Goal: Task Accomplishment & Management: Manage account settings

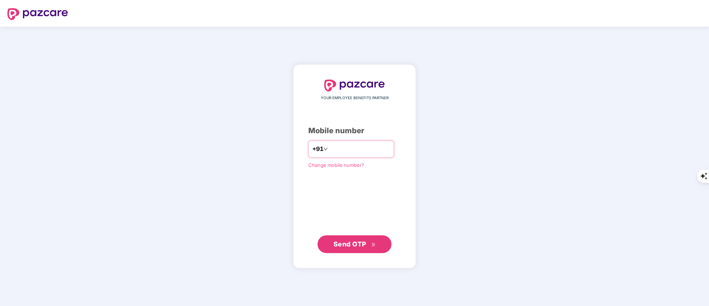
click at [332, 147] on input "number" at bounding box center [359, 149] width 61 height 12
type input "**********"
click at [359, 247] on span "Send OTP" at bounding box center [349, 244] width 33 height 8
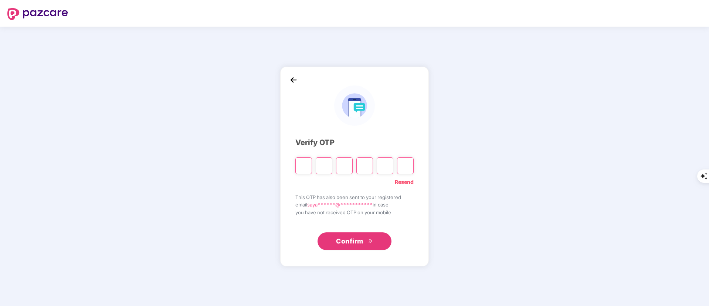
type input "*"
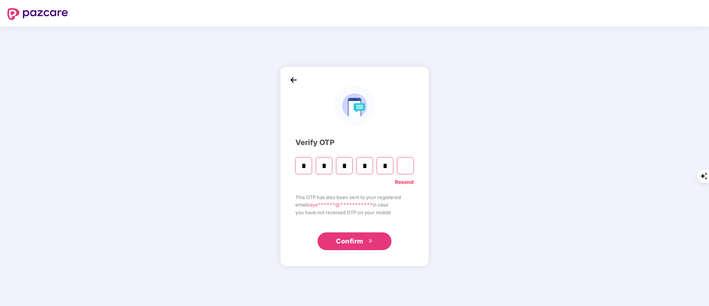
type input "*"
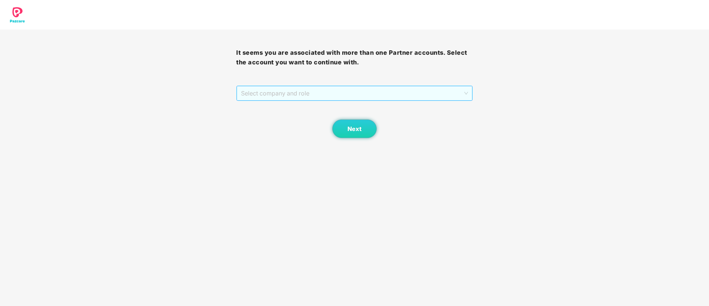
click at [291, 87] on span "Select company and role" at bounding box center [354, 93] width 227 height 14
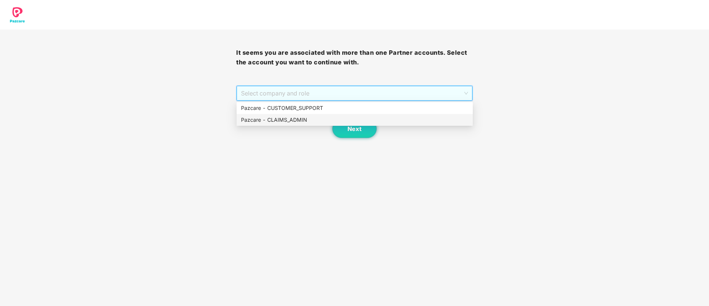
click at [304, 104] on div "Pazcare - CUSTOMER_SUPPORT" at bounding box center [354, 108] width 227 height 8
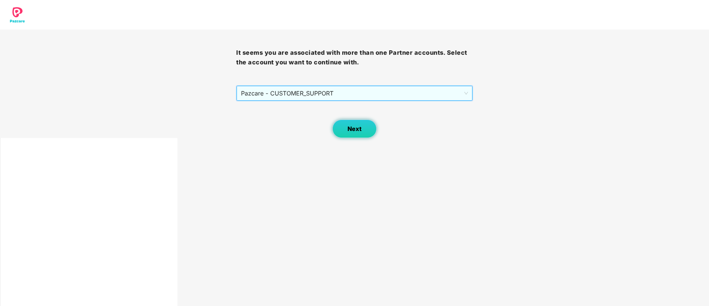
click at [364, 126] on button "Next" at bounding box center [354, 128] width 44 height 18
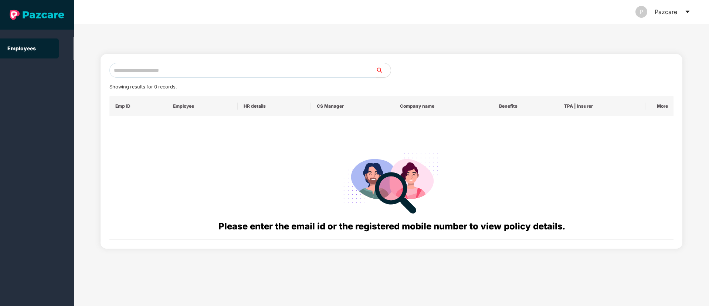
click at [192, 65] on input "text" at bounding box center [242, 70] width 266 height 15
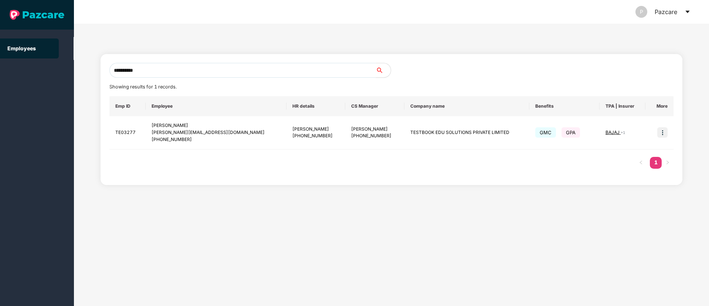
drag, startPoint x: 169, startPoint y: 65, endPoint x: 61, endPoint y: 68, distance: 107.6
click at [51, 71] on section "**********" at bounding box center [354, 153] width 709 height 306
paste input "text"
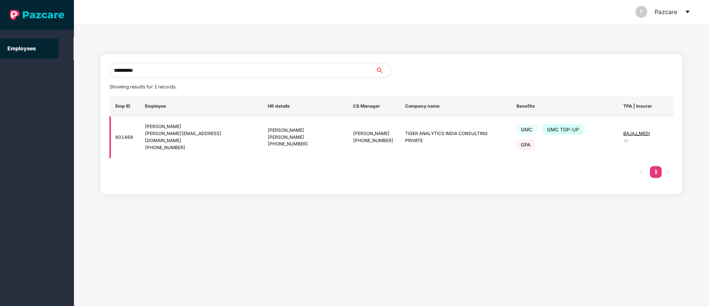
type input "**********"
click at [214, 135] on div "ayswarya.jayasur@tigeranalytics.com" at bounding box center [200, 137] width 111 height 14
click at [674, 132] on img at bounding box center [679, 137] width 10 height 10
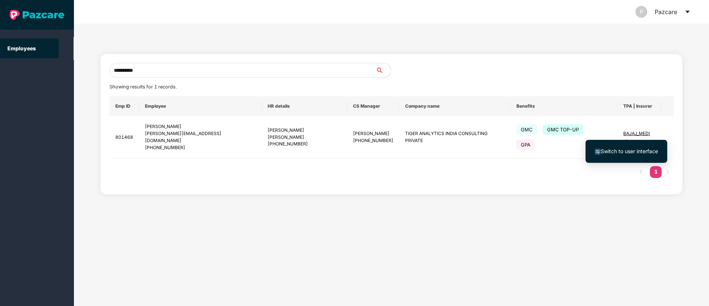
click at [610, 152] on span "Switch to user interface" at bounding box center [629, 151] width 57 height 6
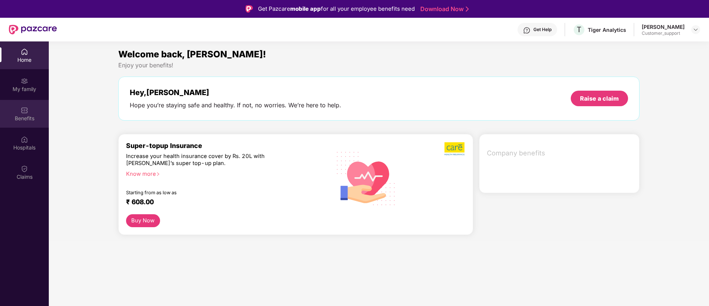
click at [29, 120] on div "Benefits" at bounding box center [24, 118] width 49 height 7
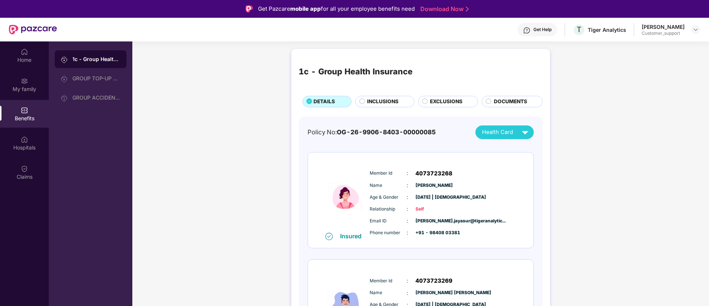
click at [370, 101] on span "INCLUSIONS" at bounding box center [382, 102] width 31 height 8
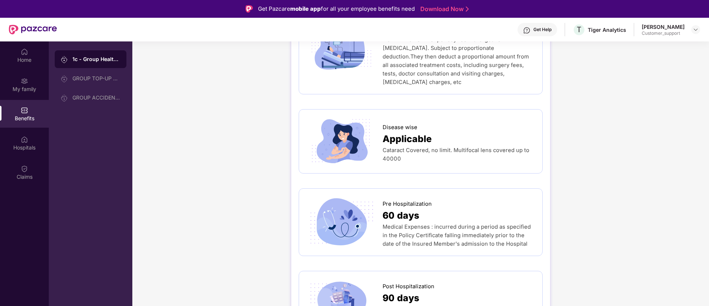
scroll to position [333, 0]
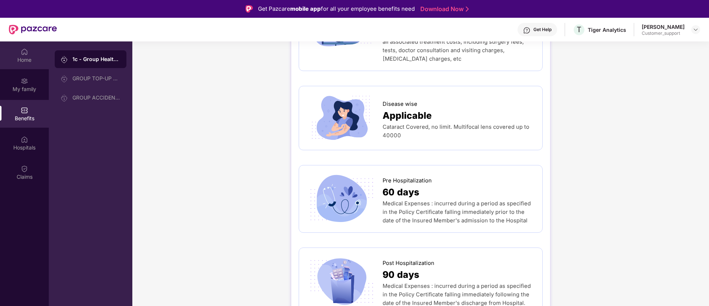
click at [31, 59] on div "Home" at bounding box center [24, 59] width 49 height 7
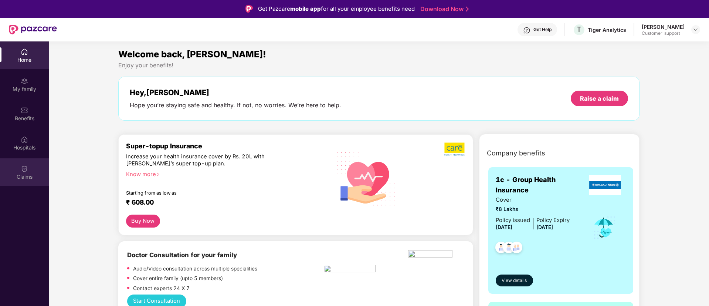
click at [32, 174] on div "Claims" at bounding box center [24, 176] width 49 height 7
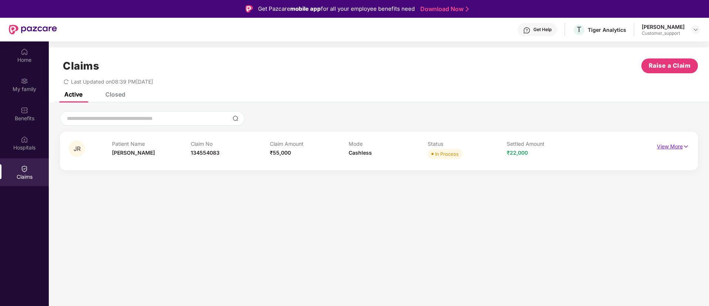
click at [673, 145] on p "View More" at bounding box center [673, 145] width 32 height 10
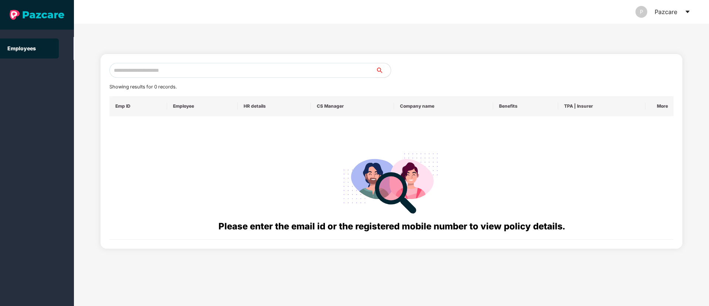
click at [163, 76] on input "text" at bounding box center [242, 70] width 266 height 15
paste input "**********"
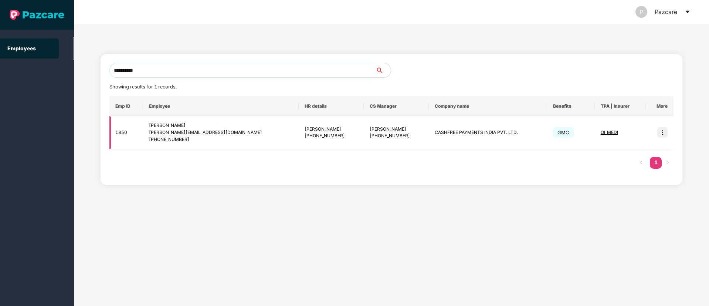
type input "**********"
click at [660, 132] on img at bounding box center [662, 132] width 10 height 10
click at [638, 154] on span "Switch to user interface" at bounding box center [629, 151] width 57 height 6
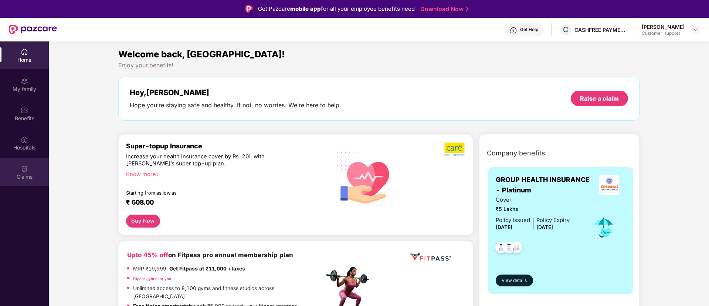
click at [10, 172] on div "Claims" at bounding box center [24, 172] width 49 height 28
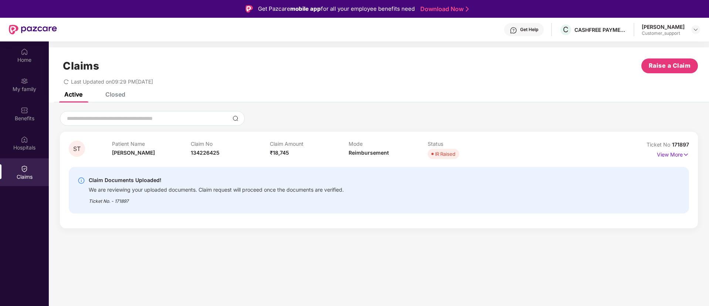
click at [656, 152] on div "View More" at bounding box center [650, 155] width 78 height 12
click at [672, 152] on p "View More" at bounding box center [673, 154] width 32 height 10
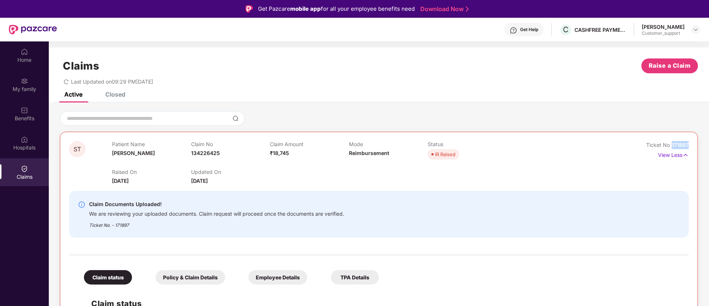
drag, startPoint x: 691, startPoint y: 143, endPoint x: 670, endPoint y: 144, distance: 21.5
click at [670, 144] on div "ST Patient Name Shabeena Taj Claim No 134226425 Claim Amount ₹18,745 Mode Reimb…" at bounding box center [379, 306] width 638 height 348
copy span "171897"
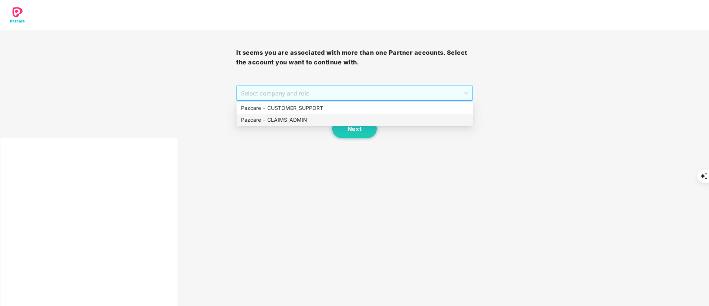
drag, startPoint x: 273, startPoint y: 119, endPoint x: 289, endPoint y: 119, distance: 15.9
click at [274, 119] on div "Pazcare - CLAIMS_ADMIN" at bounding box center [354, 120] width 227 height 8
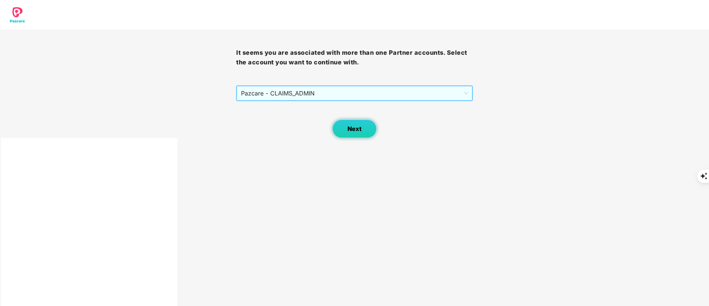
click at [343, 127] on button "Next" at bounding box center [354, 128] width 44 height 18
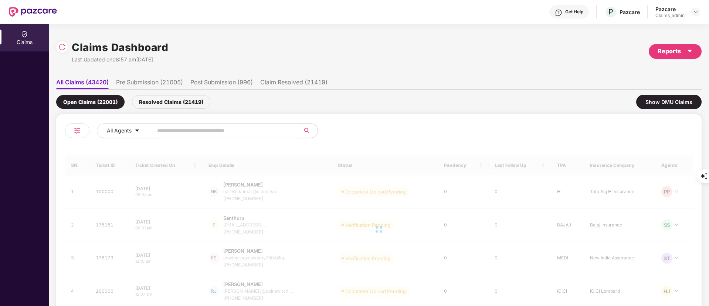
click at [188, 131] on input "text" at bounding box center [223, 130] width 133 height 11
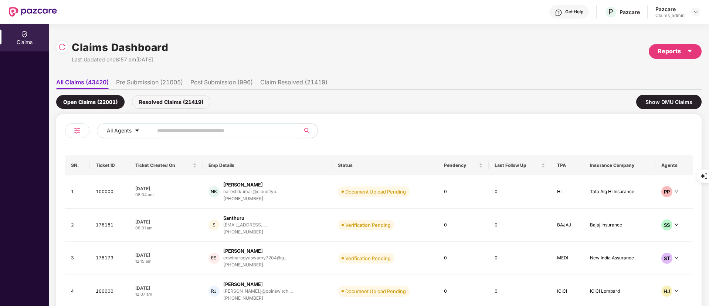
paste input "******"
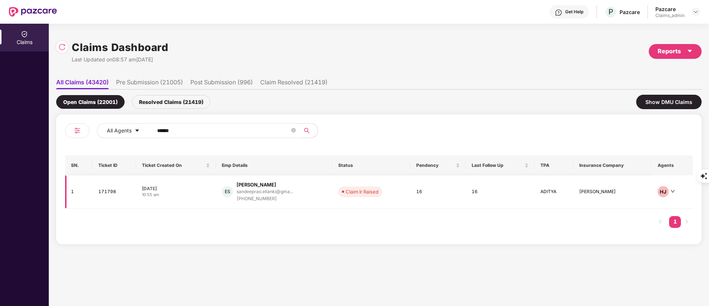
type input "******"
click at [252, 184] on div "Ellanki Sandeep" at bounding box center [257, 184] width 40 height 7
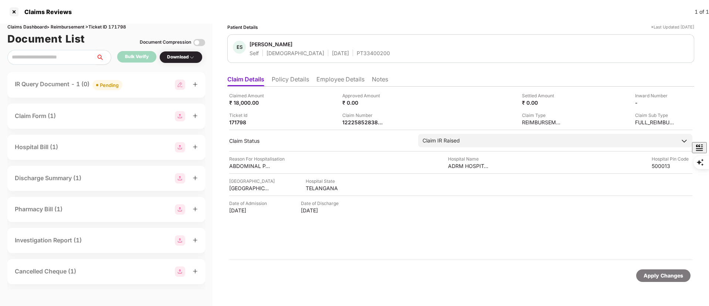
click at [122, 94] on div "IR Query Document - 1 (0) Pending" at bounding box center [106, 84] width 198 height 25
click at [15, 12] on div at bounding box center [14, 12] width 12 height 12
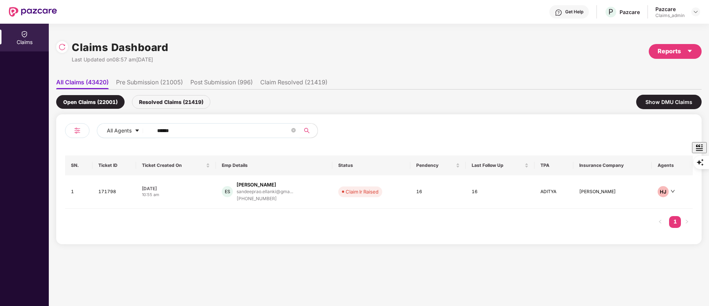
drag, startPoint x: 182, startPoint y: 133, endPoint x: 116, endPoint y: 143, distance: 67.0
click at [116, 143] on div "All Agents ******" at bounding box center [222, 133] width 314 height 21
paste input "text"
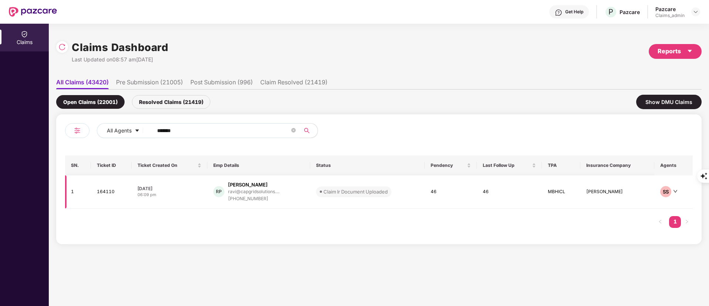
type input "******"
click at [225, 191] on div "RP Ravi Kumar P ravi@capgridsolutions.... +917904849007" at bounding box center [258, 191] width 91 height 21
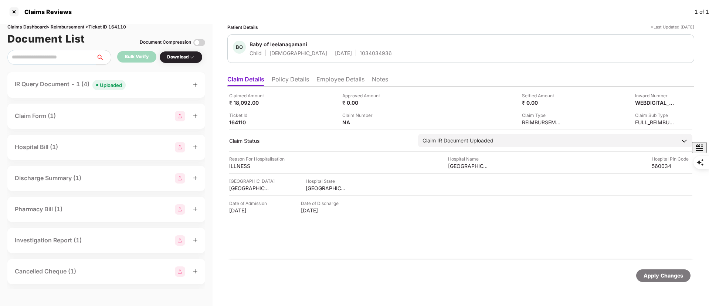
click at [109, 81] on div "Uploaded" at bounding box center [111, 84] width 22 height 7
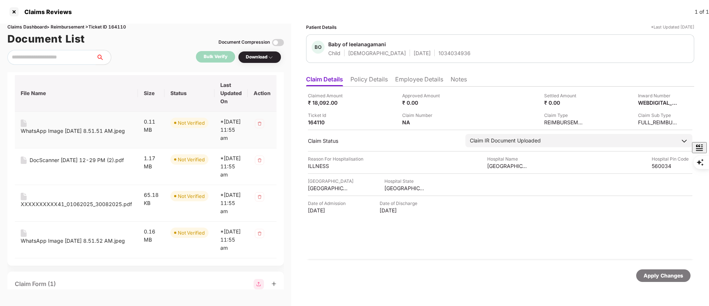
scroll to position [55, 0]
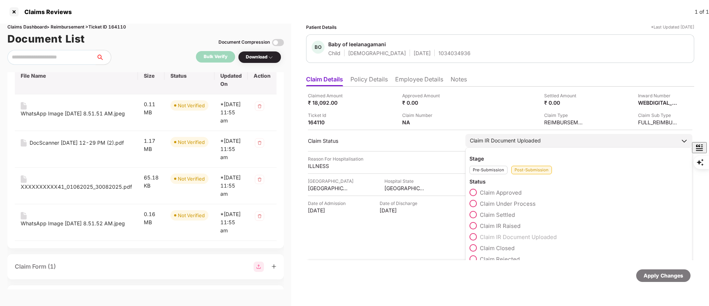
click at [502, 208] on div "Claim Under Process" at bounding box center [578, 205] width 219 height 11
click at [497, 204] on span "Claim Under Process" at bounding box center [508, 203] width 56 height 7
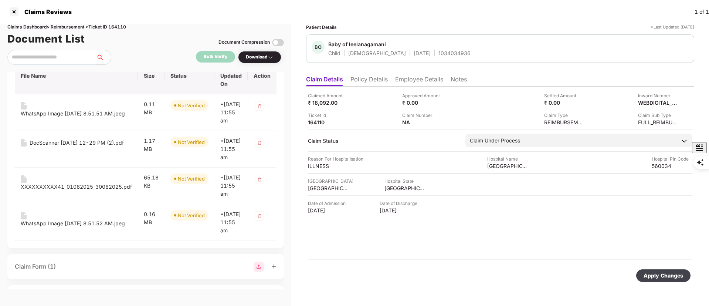
click at [657, 272] on div "Apply Changes" at bounding box center [663, 275] width 40 height 8
click at [14, 13] on div at bounding box center [14, 12] width 12 height 12
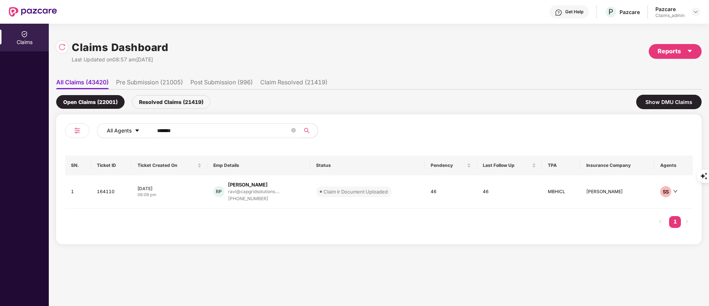
drag, startPoint x: 191, startPoint y: 130, endPoint x: 127, endPoint y: 135, distance: 64.1
click at [127, 135] on div "All Agents ******" at bounding box center [285, 130] width 377 height 15
paste input "text"
type input "******"
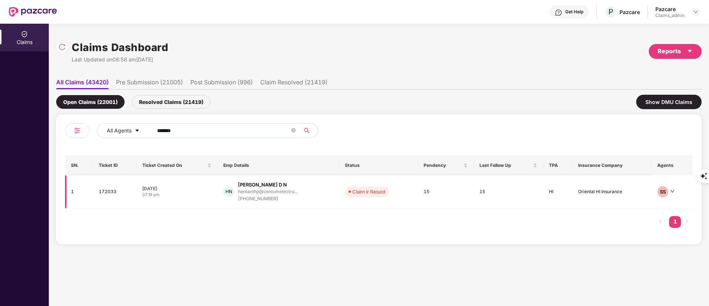
click at [268, 197] on div "+918861820882" at bounding box center [267, 198] width 59 height 7
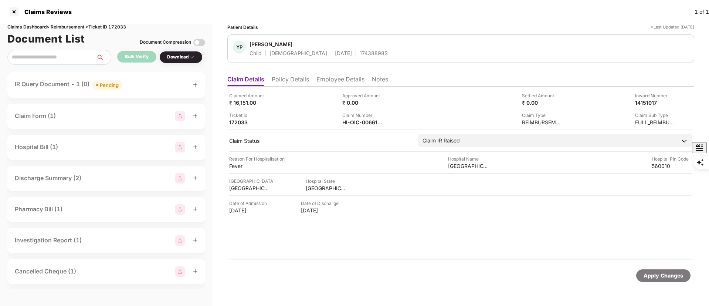
click at [99, 81] on span "Pending" at bounding box center [107, 85] width 30 height 10
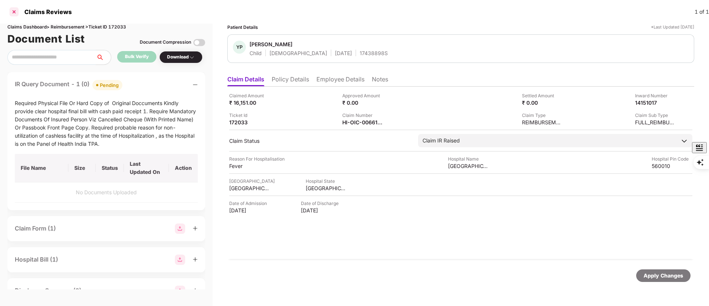
click at [11, 14] on div at bounding box center [14, 12] width 12 height 12
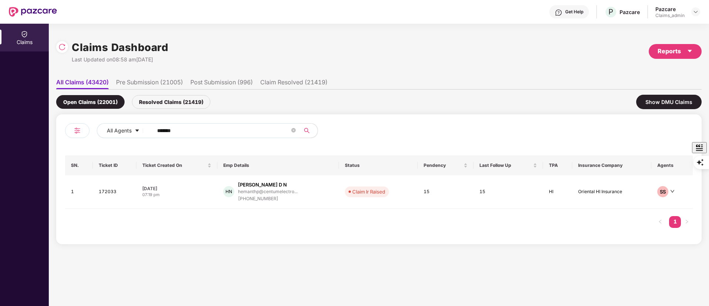
drag, startPoint x: 189, startPoint y: 134, endPoint x: 106, endPoint y: 141, distance: 83.1
click at [106, 141] on div "All Agents ******" at bounding box center [222, 133] width 314 height 21
paste input "text"
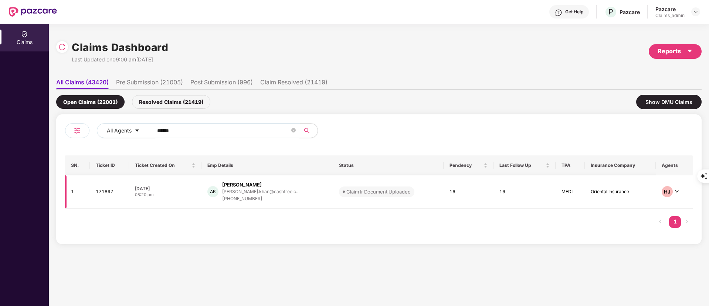
type input "******"
click at [257, 193] on div "arbaaz.khan@cashfree.c..." at bounding box center [260, 191] width 77 height 5
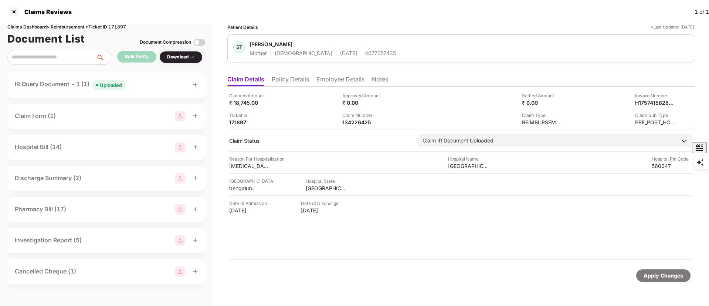
click at [156, 90] on div "IR Query Document - 1 (1) Uploaded" at bounding box center [106, 84] width 198 height 25
click at [157, 87] on div "IR Query Document - 1 (1) Uploaded" at bounding box center [106, 84] width 183 height 11
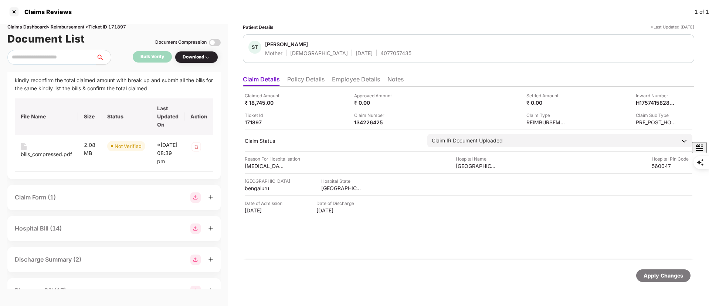
scroll to position [0, 0]
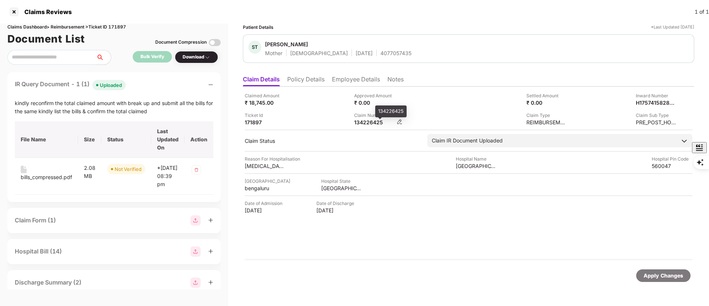
click at [361, 122] on div "134226425" at bounding box center [374, 122] width 41 height 7
copy div "134226425"
click at [64, 177] on div "bills_compressed.pdf" at bounding box center [46, 177] width 51 height 8
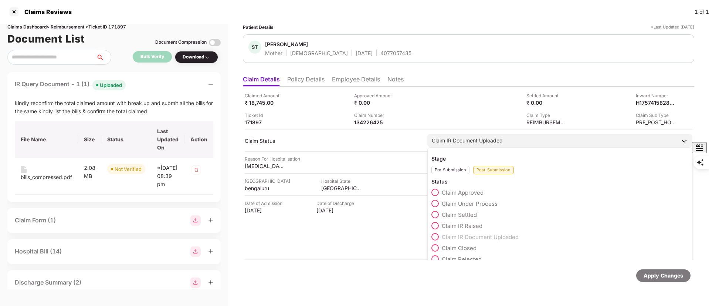
click at [470, 203] on span "Claim Under Process" at bounding box center [470, 203] width 56 height 7
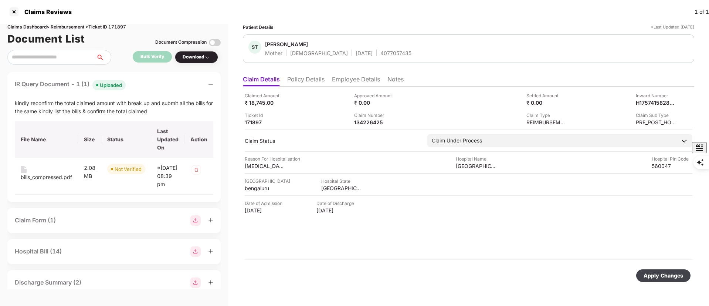
click at [655, 276] on div "Apply Changes" at bounding box center [663, 275] width 40 height 8
click at [19, 11] on div at bounding box center [14, 12] width 12 height 12
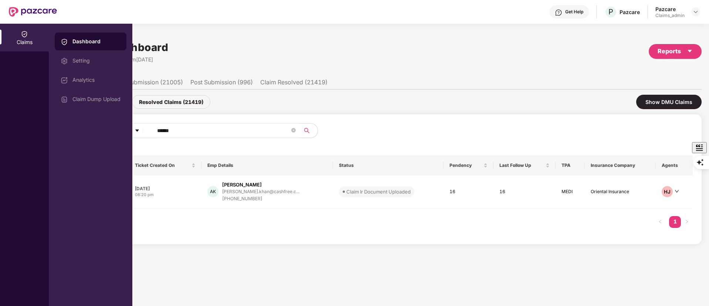
drag, startPoint x: 208, startPoint y: 126, endPoint x: 132, endPoint y: 133, distance: 76.0
click at [133, 133] on div "All Agents ******" at bounding box center [285, 130] width 377 height 15
paste input "text"
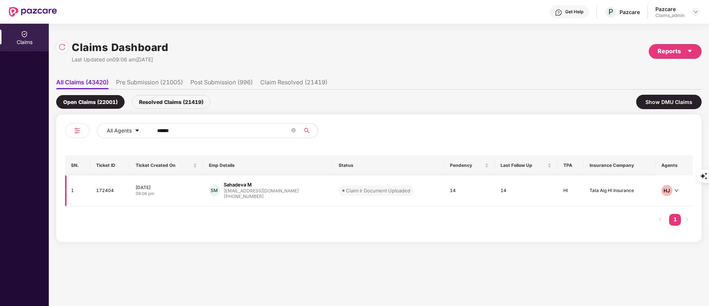
type input "******"
click at [261, 199] on div "+918105805226" at bounding box center [261, 196] width 75 height 7
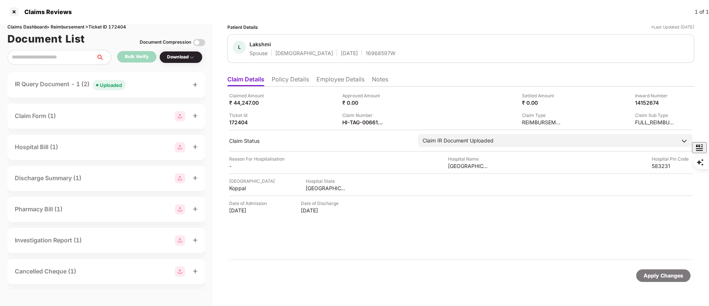
click at [78, 82] on div "IR Query Document - 1 (2) Uploaded" at bounding box center [70, 84] width 111 height 11
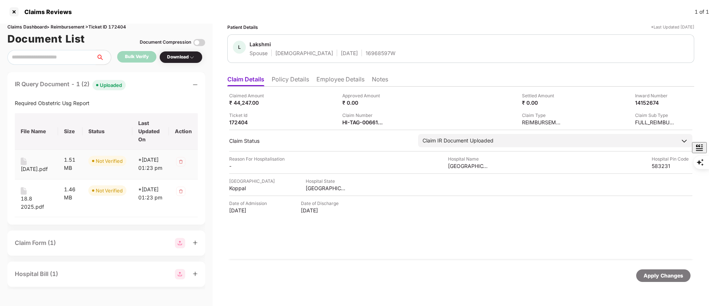
click at [48, 166] on div "17.7.2025.pdf" at bounding box center [34, 169] width 27 height 8
click at [42, 211] on div "18.8 2025.pdf" at bounding box center [36, 202] width 31 height 16
click at [17, 10] on div at bounding box center [14, 12] width 12 height 12
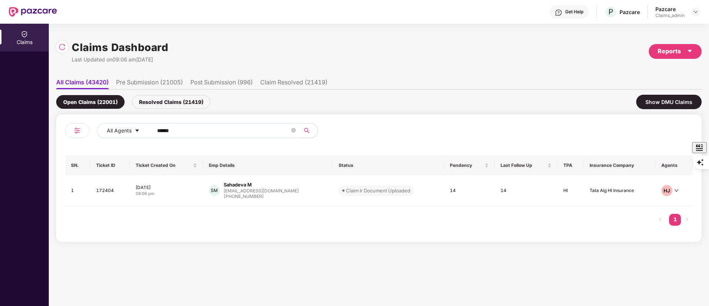
drag, startPoint x: 191, startPoint y: 130, endPoint x: 91, endPoint y: 144, distance: 101.9
click at [95, 147] on div "All Agents ****** SN. Ticket ID Ticket Created On Emp Details Status Pendency L…" at bounding box center [379, 178] width 628 height 110
paste input "*"
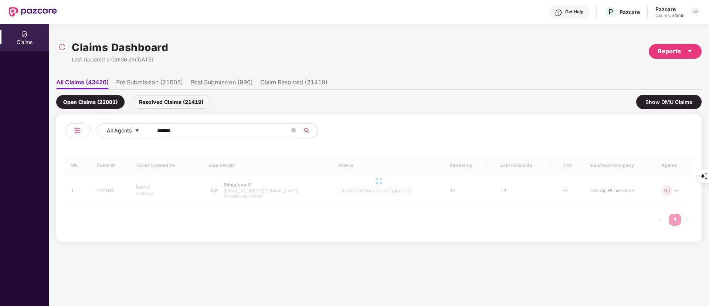
click at [160, 131] on input "*******" at bounding box center [223, 130] width 133 height 11
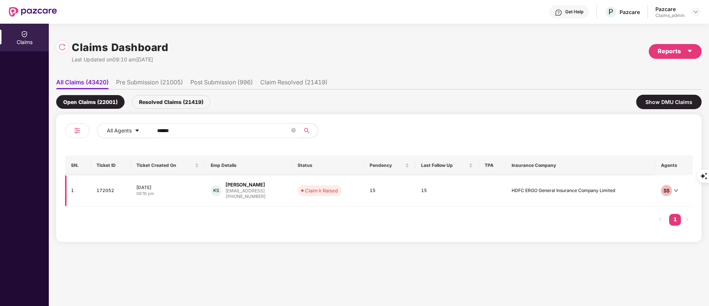
type input "******"
click at [266, 192] on div "[EMAIL_ADDRESS]" at bounding box center [245, 190] width 40 height 5
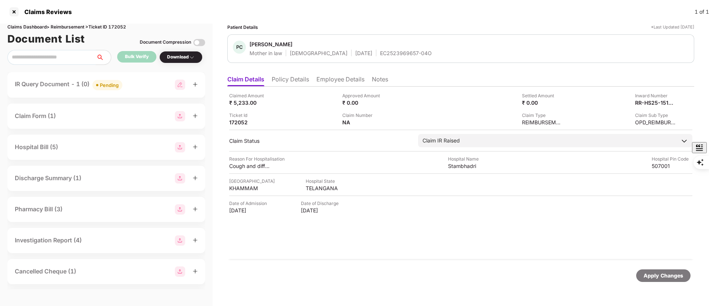
click at [101, 90] on div "IR Query Document - 1 (0) Pending" at bounding box center [106, 84] width 198 height 25
click at [86, 89] on div "IR Query Document - 1 (0) Pending" at bounding box center [69, 84] width 108 height 11
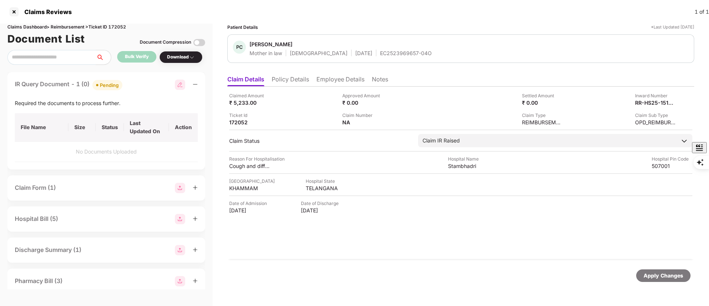
click at [181, 85] on img at bounding box center [180, 84] width 10 height 10
select select "**********"
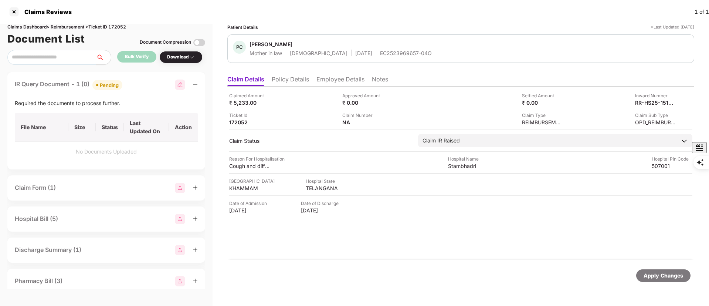
select select "******"
select select "**********"
select select "*********"
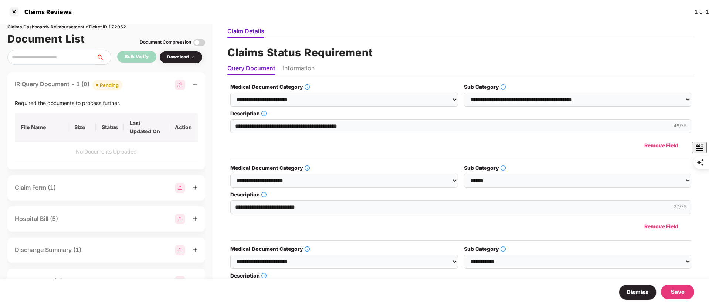
click at [639, 293] on button "Dismiss" at bounding box center [638, 292] width 38 height 16
click at [639, 293] on div "**********" at bounding box center [460, 165] width 496 height 282
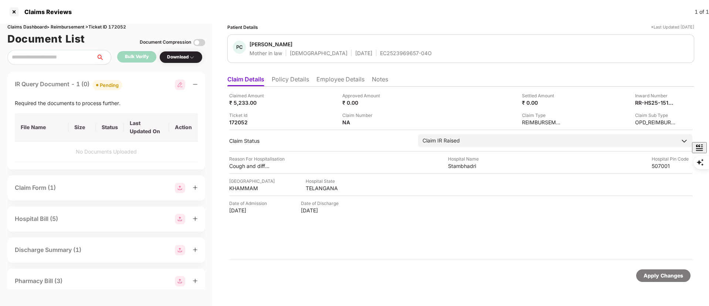
click at [293, 82] on li "Policy Details" at bounding box center [290, 80] width 37 height 11
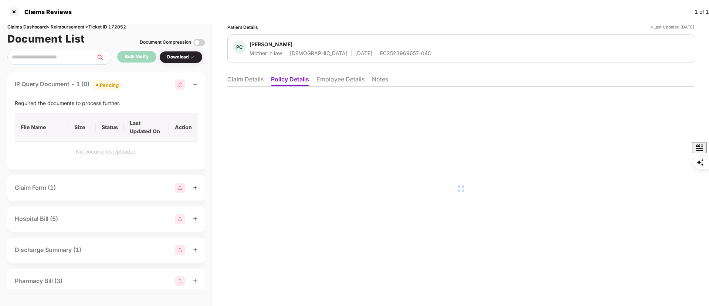
click at [249, 82] on li "Claim Details" at bounding box center [245, 80] width 36 height 11
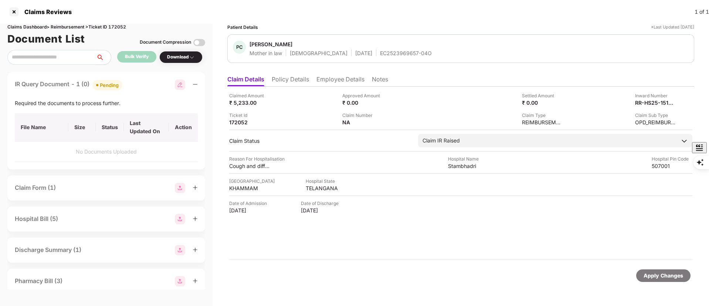
click at [287, 76] on li "Policy Details" at bounding box center [290, 80] width 37 height 11
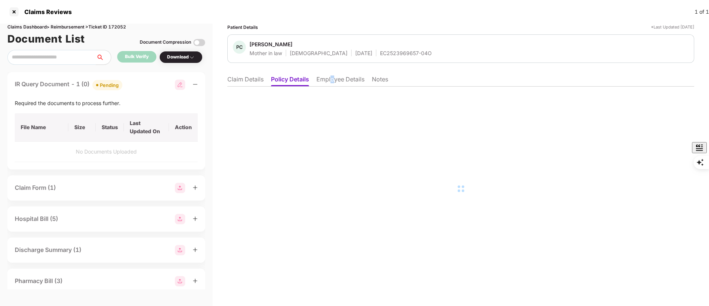
click at [333, 82] on li "Employee Details" at bounding box center [340, 80] width 48 height 11
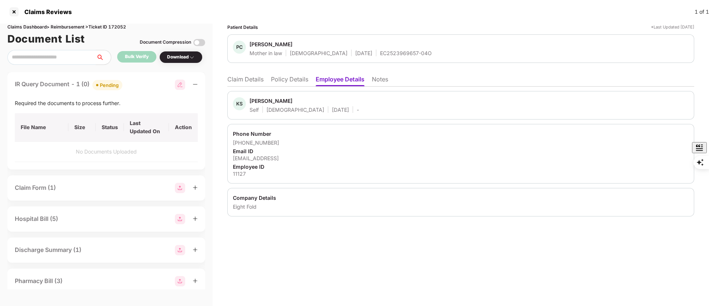
click at [235, 88] on div "KS Kiranmai Sompalli Self Female 12 July 1990 - Phone Number +919738424794 Emai…" at bounding box center [460, 151] width 467 height 130
click at [240, 83] on li "Claim Details" at bounding box center [245, 80] width 36 height 11
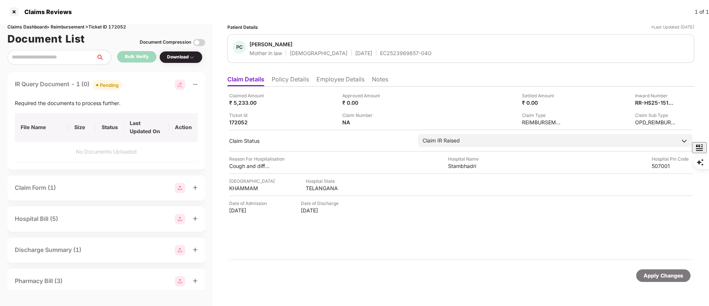
click at [334, 77] on li "Employee Details" at bounding box center [340, 80] width 48 height 11
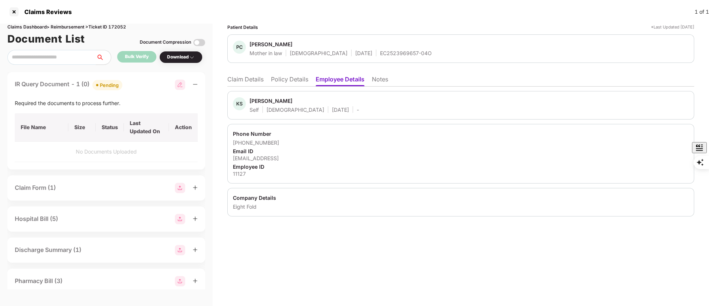
click at [262, 156] on div "[EMAIL_ADDRESS]" at bounding box center [461, 157] width 456 height 7
copy div "[EMAIL_ADDRESS]"
click at [381, 149] on div "Email ID" at bounding box center [461, 150] width 456 height 7
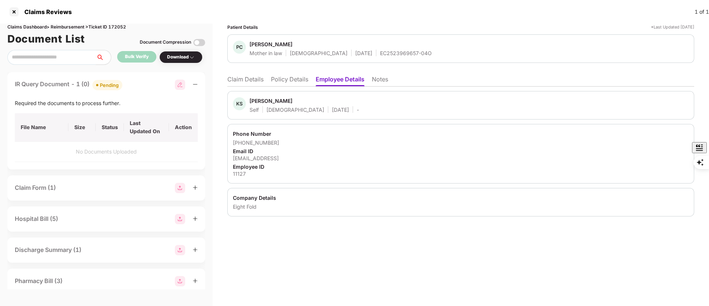
click at [238, 79] on li "Claim Details" at bounding box center [245, 80] width 36 height 11
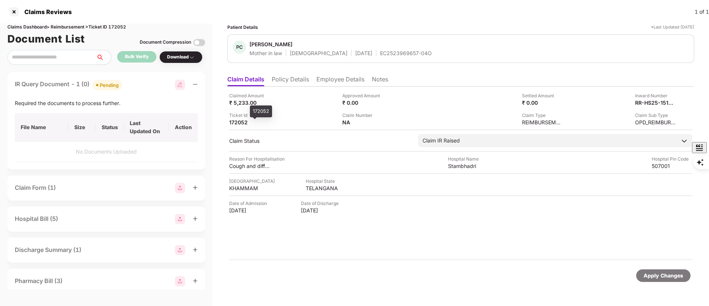
click at [242, 123] on div "172052" at bounding box center [249, 122] width 41 height 7
copy div "172052"
click at [334, 76] on li "Employee Details" at bounding box center [340, 80] width 48 height 11
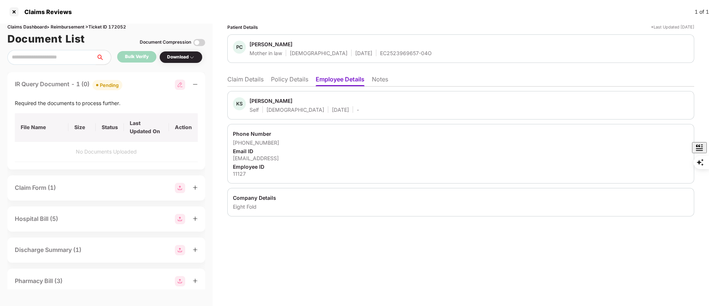
click at [298, 78] on li "Policy Details" at bounding box center [289, 80] width 37 height 11
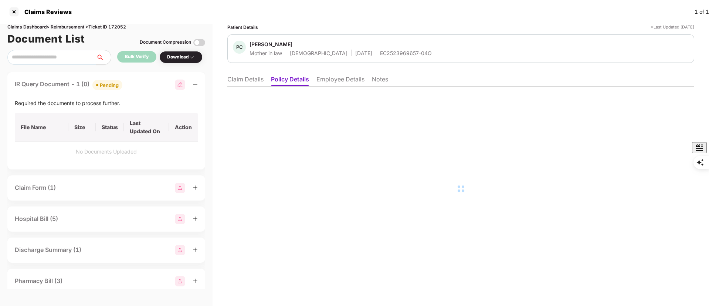
click at [245, 85] on li "Claim Details" at bounding box center [245, 80] width 36 height 11
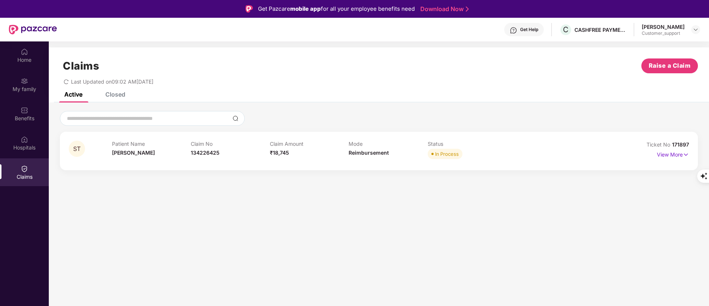
click at [116, 96] on div "Closed" at bounding box center [115, 94] width 20 height 7
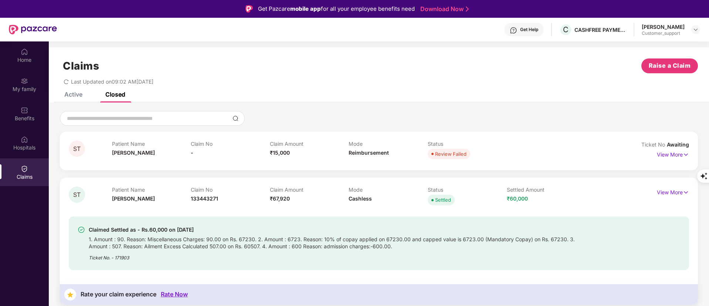
click at [71, 94] on div "Active" at bounding box center [73, 94] width 18 height 7
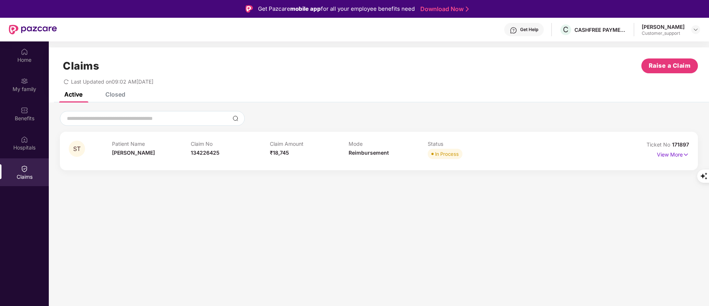
click at [279, 150] on span "₹18,745" at bounding box center [279, 152] width 19 height 6
click at [665, 156] on p "View More" at bounding box center [673, 154] width 32 height 10
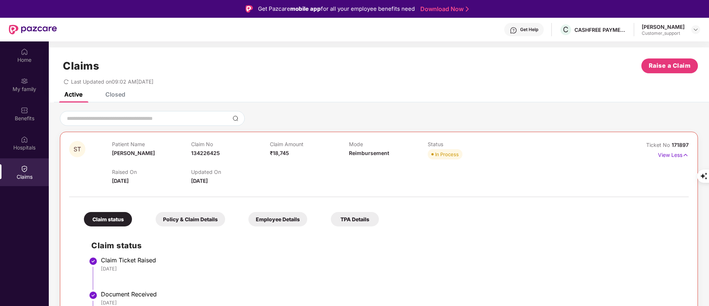
click at [248, 193] on div at bounding box center [378, 193] width 619 height 16
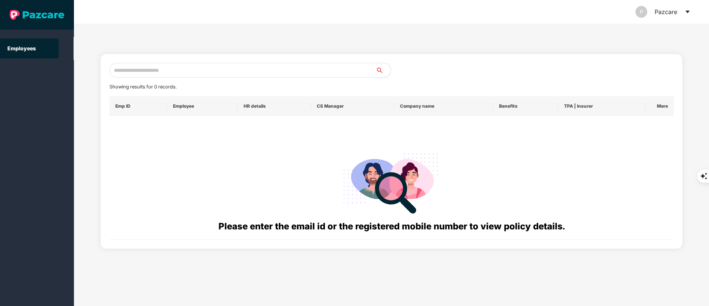
click at [165, 72] on input "text" at bounding box center [242, 70] width 266 height 15
paste input "**********"
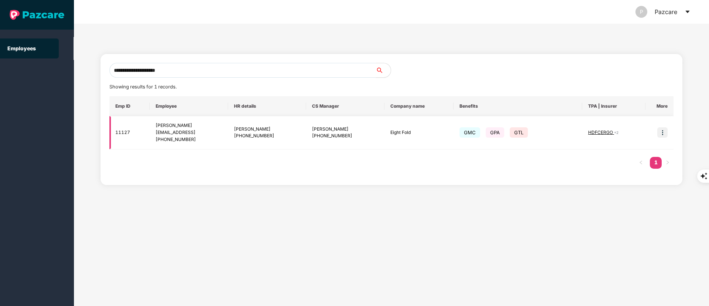
type input "**********"
click at [331, 130] on div "[PERSON_NAME]" at bounding box center [345, 129] width 67 height 7
copy div "[PERSON_NAME]"
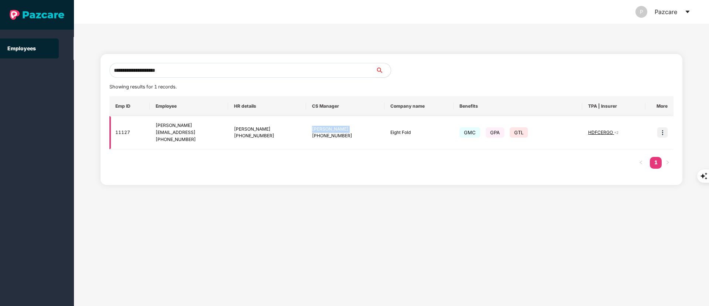
click at [664, 133] on img at bounding box center [662, 132] width 10 height 10
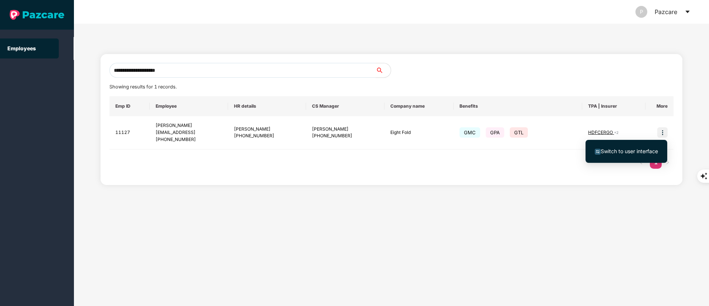
click at [624, 151] on span "Switch to user interface" at bounding box center [629, 151] width 57 height 6
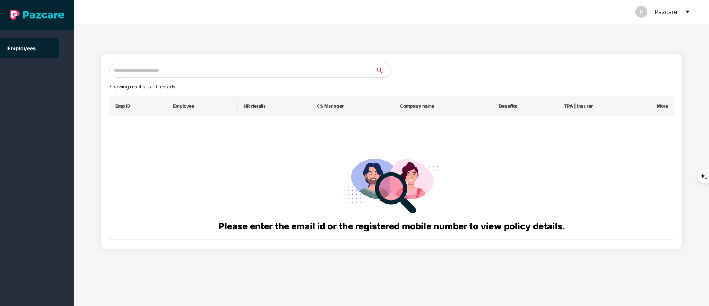
click at [153, 70] on input "text" at bounding box center [242, 70] width 266 height 15
paste input "**********"
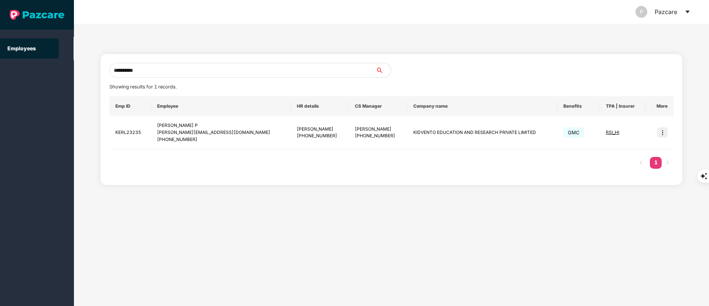
drag, startPoint x: 155, startPoint y: 67, endPoint x: 0, endPoint y: 66, distance: 154.8
click at [0, 66] on section "**********" at bounding box center [354, 153] width 709 height 306
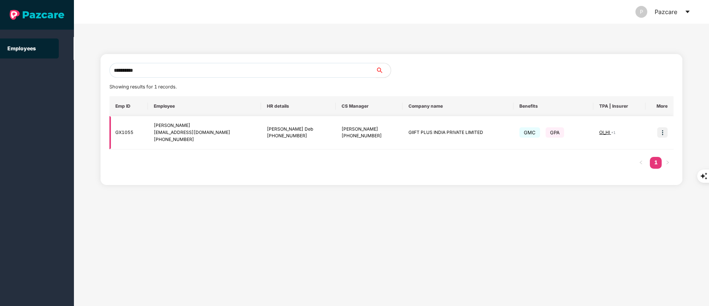
type input "**********"
click at [661, 136] on img at bounding box center [662, 132] width 10 height 10
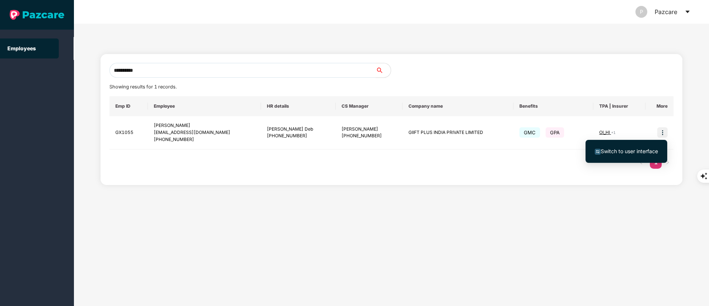
click at [639, 146] on li "Switch to user interface" at bounding box center [626, 151] width 82 height 16
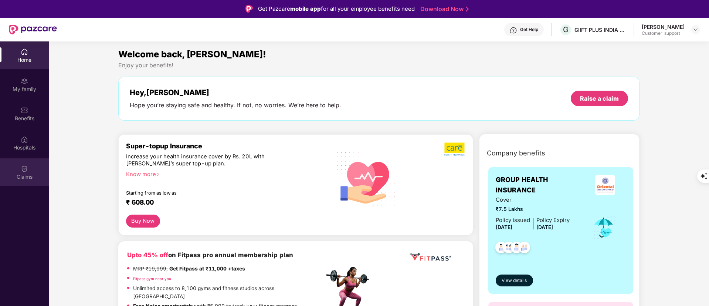
click at [22, 168] on img at bounding box center [24, 168] width 7 height 7
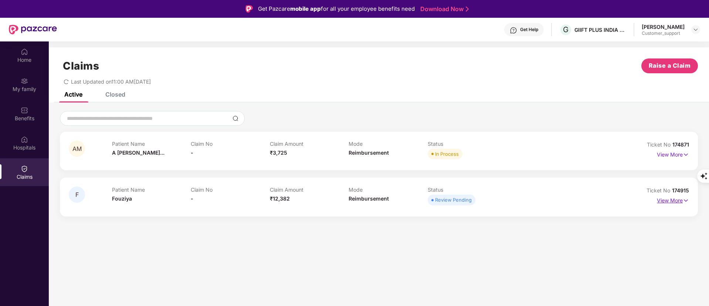
click at [669, 201] on p "View More" at bounding box center [673, 199] width 32 height 10
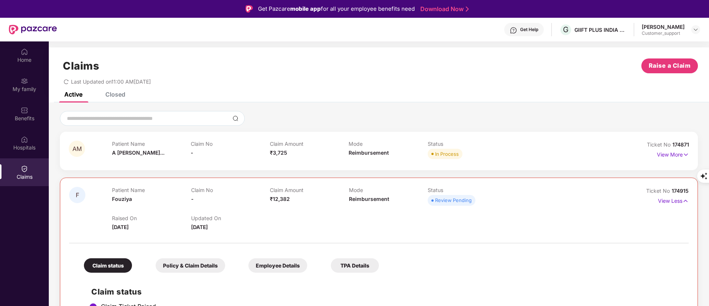
scroll to position [60, 0]
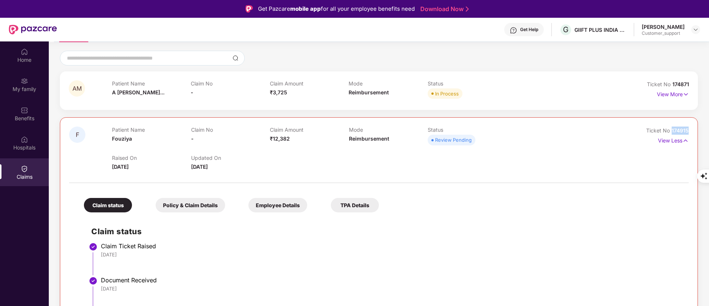
drag, startPoint x: 690, startPoint y: 130, endPoint x: 671, endPoint y: 129, distance: 18.9
click at [671, 129] on div "F Patient Name Fouziya Claim No - Claim Amount ₹12,382 Mode Reimbursement Statu…" at bounding box center [379, 228] width 638 height 222
copy span "174915"
click at [240, 95] on div "Claim No -" at bounding box center [230, 90] width 79 height 20
click at [137, 92] on span "A Mohammed Ad..." at bounding box center [138, 92] width 52 height 6
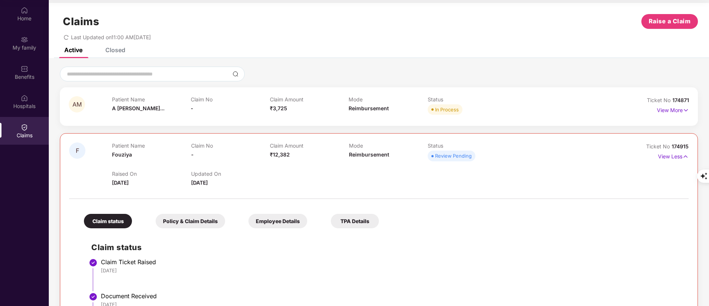
scroll to position [0, 0]
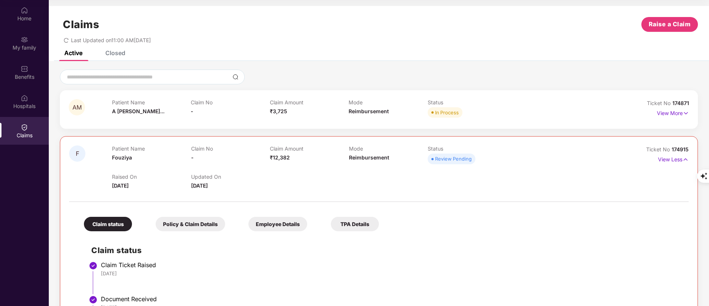
click at [110, 55] on div "Closed" at bounding box center [115, 52] width 20 height 7
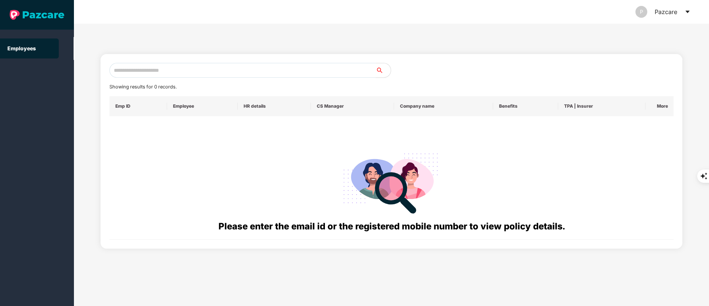
click at [162, 71] on input "text" at bounding box center [242, 70] width 266 height 15
paste input "**********"
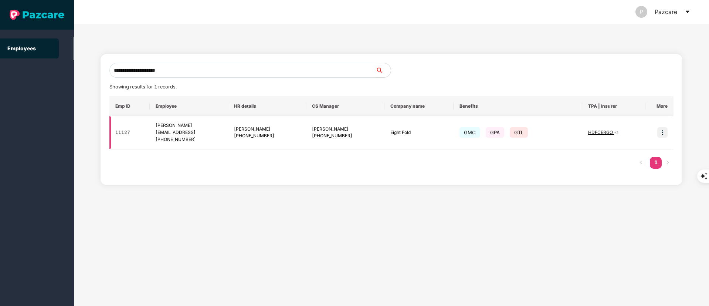
type input "**********"
click at [657, 132] on img at bounding box center [662, 132] width 10 height 10
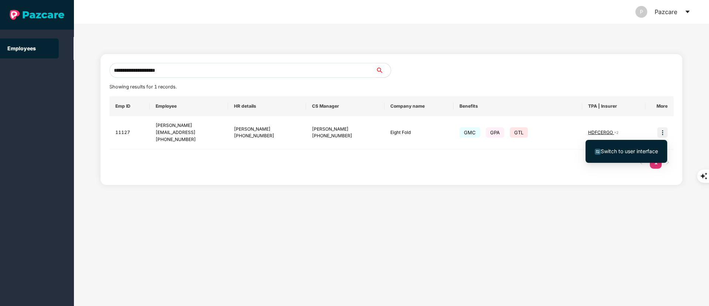
click at [646, 152] on span "Switch to user interface" at bounding box center [629, 151] width 57 height 6
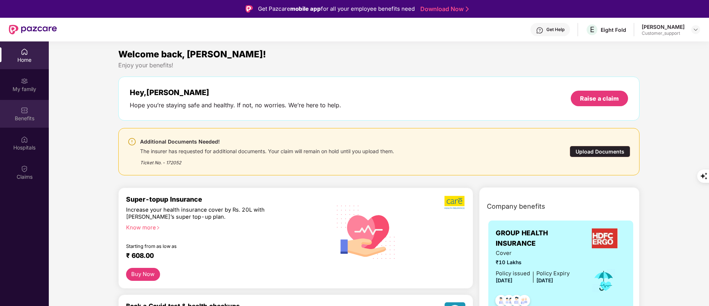
click at [28, 112] on div "Benefits" at bounding box center [24, 114] width 49 height 28
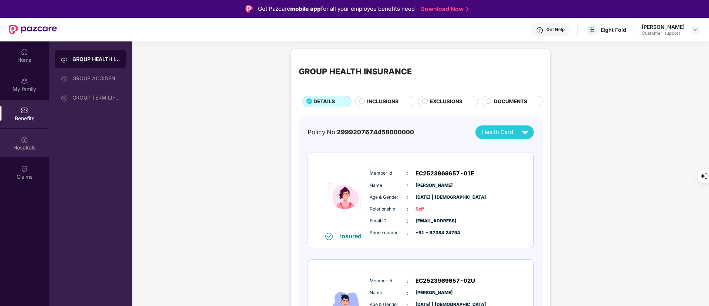
click at [28, 140] on div "Hospitals" at bounding box center [24, 143] width 49 height 28
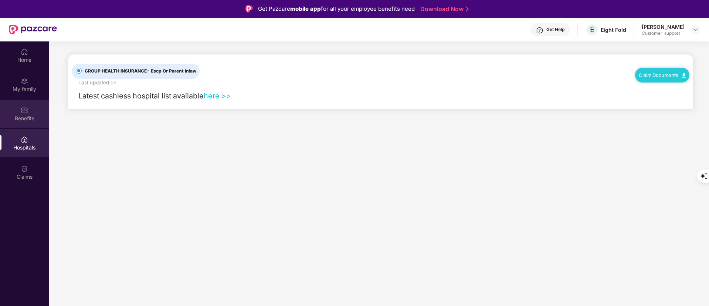
click at [24, 118] on div "Benefits" at bounding box center [24, 118] width 49 height 7
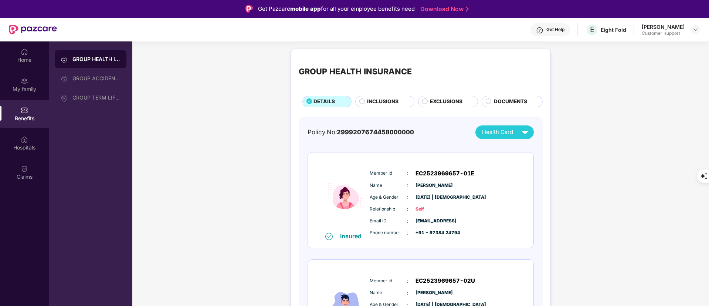
click at [516, 102] on span "DOCUMENTS" at bounding box center [510, 102] width 33 height 8
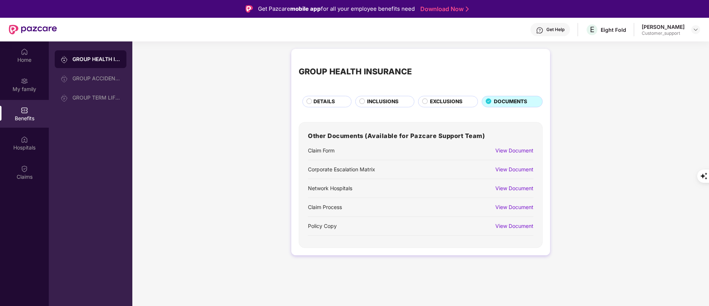
click at [505, 150] on div "View Document" at bounding box center [514, 150] width 38 height 8
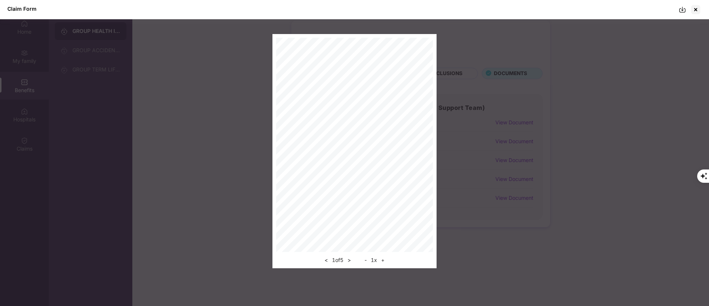
scroll to position [41, 0]
click at [686, 9] on img at bounding box center [682, 9] width 7 height 7
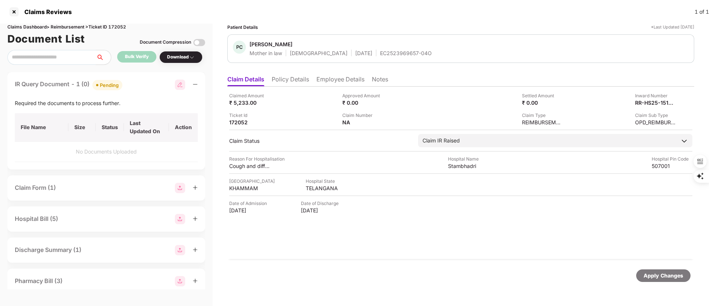
click at [7, 10] on div "Claims Reviews 1 of 1" at bounding box center [354, 12] width 709 height 24
click at [15, 11] on div at bounding box center [14, 12] width 12 height 12
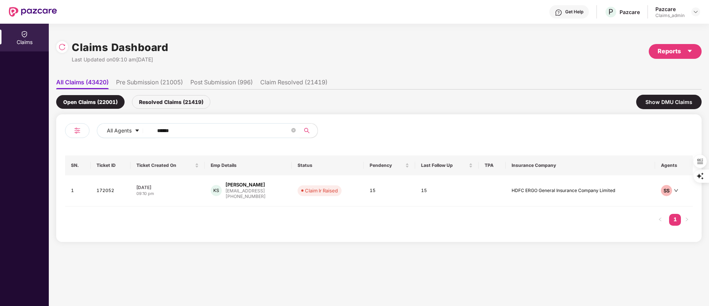
drag, startPoint x: 197, startPoint y: 130, endPoint x: 66, endPoint y: 144, distance: 131.2
click at [66, 144] on div "All Agents ****** SN. Ticket ID Ticket Created On Emp Details Status Pendency L…" at bounding box center [379, 178] width 628 height 110
paste input "text"
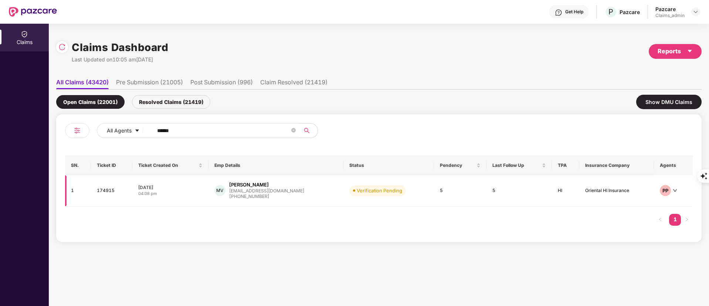
type input "******"
click at [259, 199] on div "[PHONE_NUMBER]" at bounding box center [266, 196] width 75 height 7
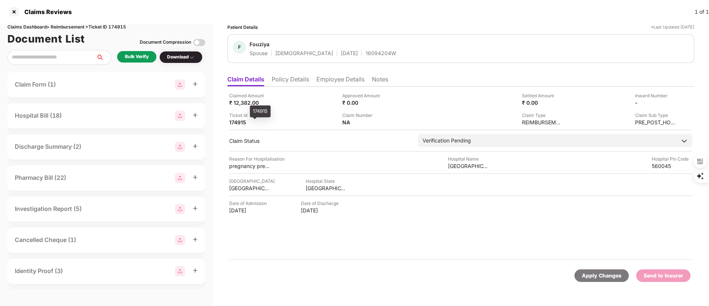
click at [232, 125] on div "174915" at bounding box center [249, 122] width 41 height 7
copy div "174915"
click at [138, 55] on div "Bulk Verify" at bounding box center [137, 56] width 24 height 7
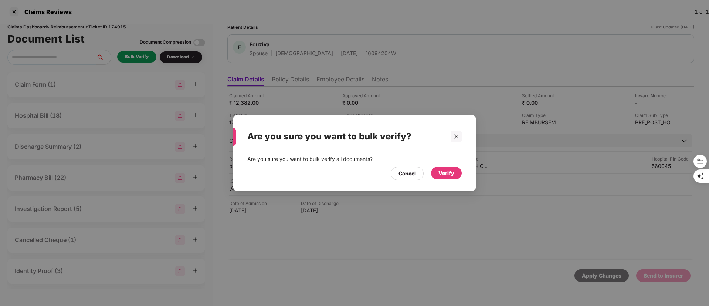
click at [444, 167] on div "Verify" at bounding box center [446, 173] width 31 height 13
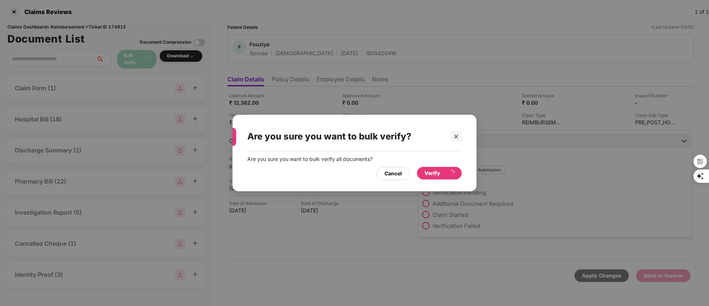
click at [455, 134] on icon "close" at bounding box center [455, 136] width 5 height 5
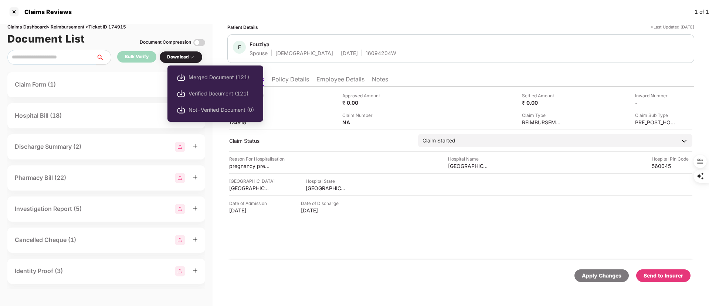
click at [184, 58] on div "Download" at bounding box center [181, 57] width 28 height 7
click at [202, 96] on span "Verified Document (121)" at bounding box center [220, 93] width 65 height 8
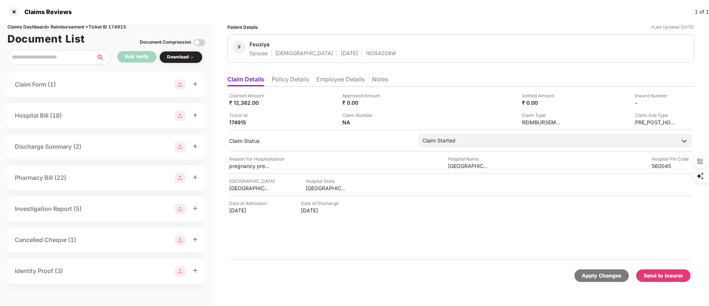
click at [661, 273] on div "Send to Insurer" at bounding box center [663, 275] width 40 height 8
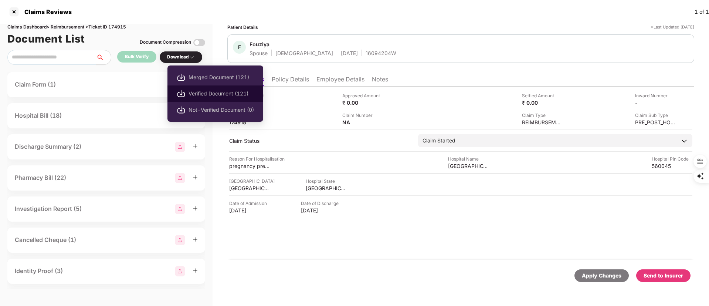
click at [203, 91] on span "Verified Document (121)" at bounding box center [220, 93] width 65 height 8
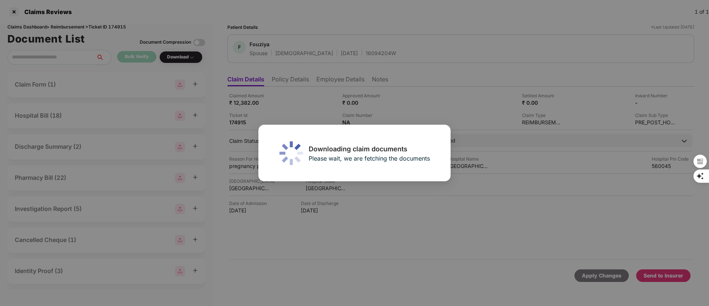
click at [411, 254] on div "Downloading claim documents Please wait, we are fetching the documents" at bounding box center [354, 153] width 709 height 306
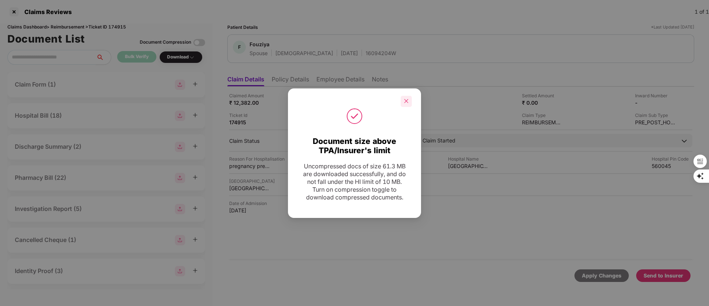
click at [407, 99] on icon "close" at bounding box center [406, 101] width 4 height 4
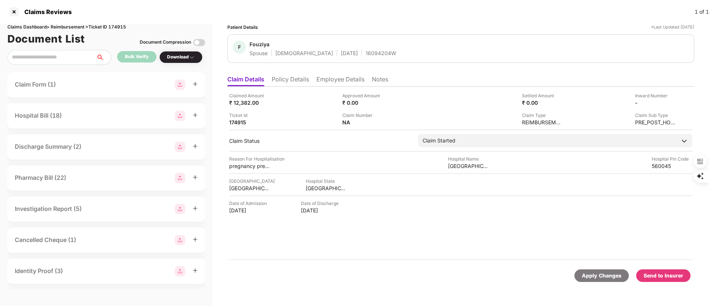
click at [52, 62] on input "text" at bounding box center [51, 57] width 89 height 15
click at [14, 18] on div "Claims Reviews 1 of 1" at bounding box center [354, 12] width 709 height 24
click at [15, 7] on div at bounding box center [14, 12] width 12 height 12
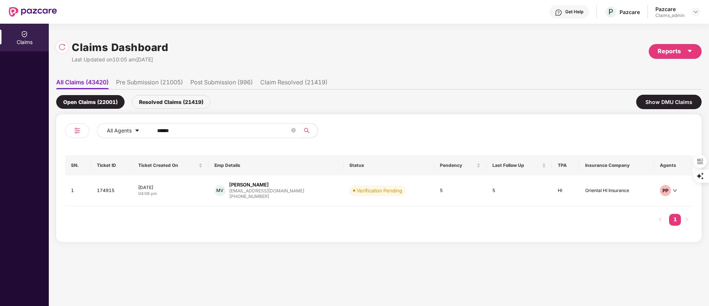
drag, startPoint x: 217, startPoint y: 130, endPoint x: 87, endPoint y: 145, distance: 131.0
click at [87, 145] on div "All Agents ****** SN. Ticket ID Ticket Created On Emp Details Status Pendency L…" at bounding box center [379, 178] width 628 height 110
paste input "text"
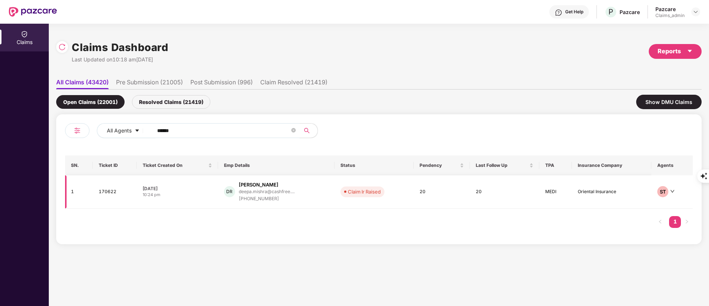
type input "******"
click at [265, 197] on div "+919206340799" at bounding box center [267, 198] width 56 height 7
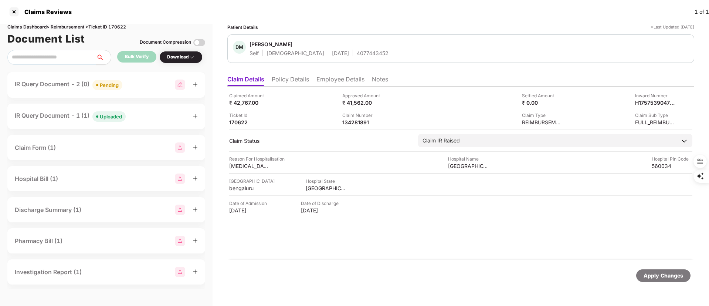
click at [75, 121] on div "IR Query Document - 1 (1) Uploaded" at bounding box center [70, 116] width 111 height 11
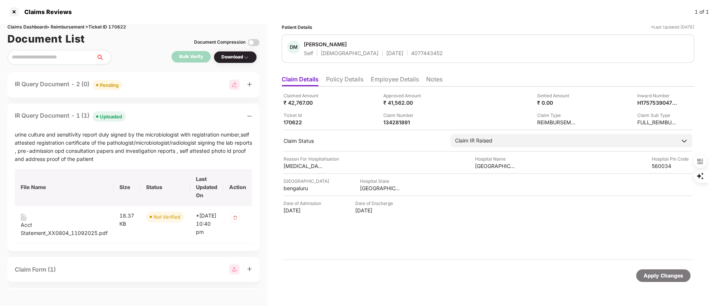
click at [58, 82] on div "IR Query Document - 2 (0) Pending" at bounding box center [69, 84] width 108 height 11
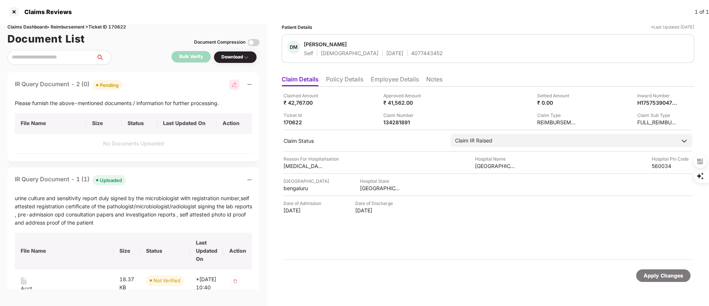
click at [231, 84] on img at bounding box center [234, 84] width 10 height 10
select select "**********"
select select "******"
select select "**********"
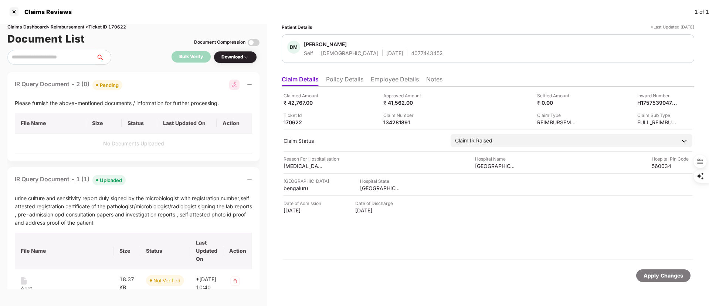
select select "**********"
select select "*******"
select select "**********"
select select "******"
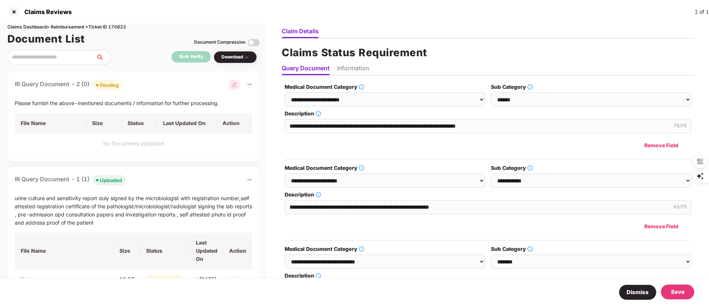
click at [124, 147] on td "No Documents Uploaded" at bounding box center [133, 143] width 237 height 20
click at [248, 84] on icon "minus" at bounding box center [249, 84] width 4 height 0
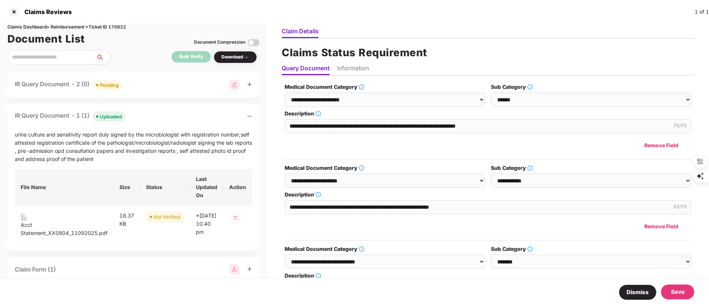
click at [245, 119] on div "IR Query Document - 1 (1) Uploaded" at bounding box center [133, 116] width 237 height 11
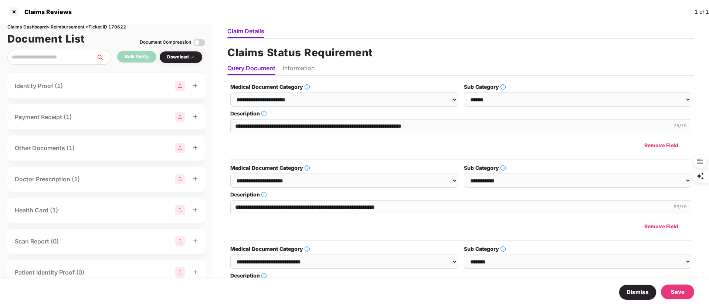
scroll to position [249, 0]
click at [190, 61] on div "Download" at bounding box center [180, 57] width 43 height 12
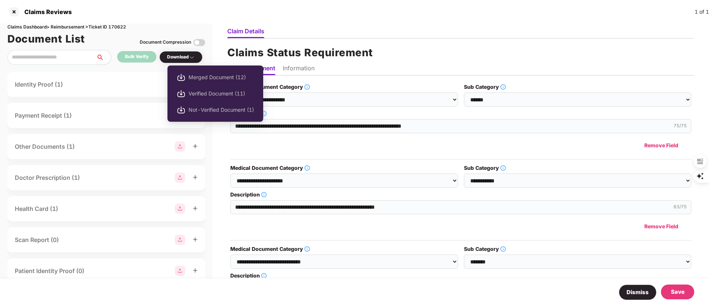
click at [174, 54] on div "Download" at bounding box center [181, 57] width 28 height 7
click at [201, 93] on span "Verified Document (11)" at bounding box center [220, 93] width 65 height 8
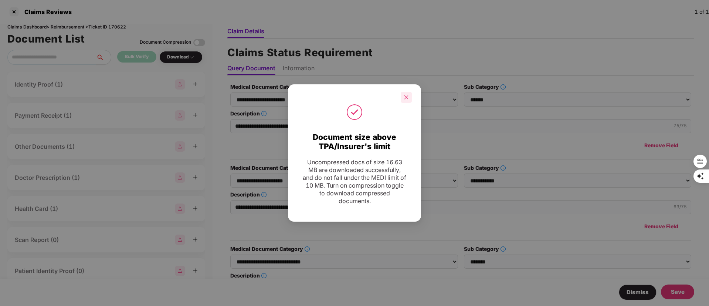
click at [408, 99] on icon "close" at bounding box center [406, 97] width 5 height 5
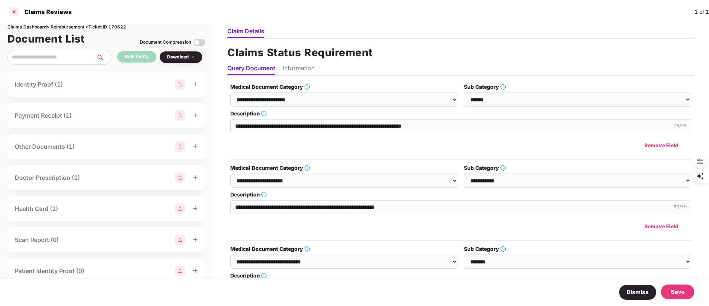
click at [16, 9] on div at bounding box center [14, 12] width 12 height 12
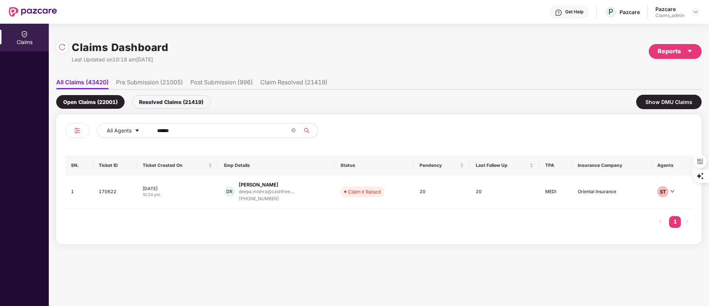
drag, startPoint x: 173, startPoint y: 129, endPoint x: 89, endPoint y: 130, distance: 83.9
click at [89, 130] on div "All Agents ******" at bounding box center [222, 133] width 314 height 21
paste input "text"
type input "******"
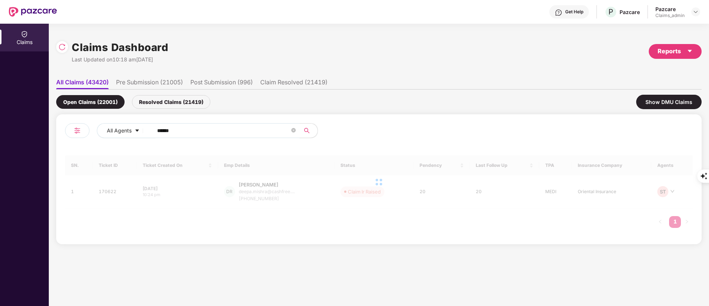
click at [292, 199] on div "DR Deepa Mishra R deepa.mishra@cashfree.... +919206340799" at bounding box center [276, 191] width 105 height 21
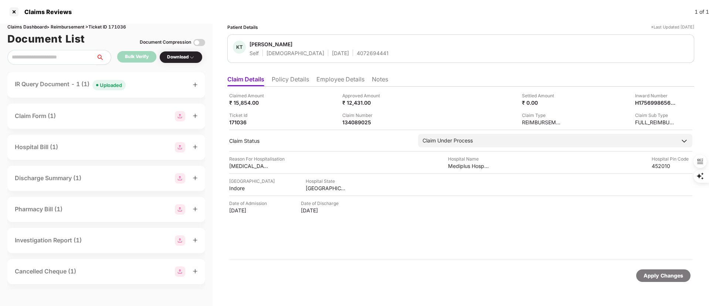
click at [287, 72] on ul "Claim Details Policy Details Employee Details Notes" at bounding box center [460, 79] width 467 height 15
click at [289, 82] on li "Policy Details" at bounding box center [290, 80] width 37 height 11
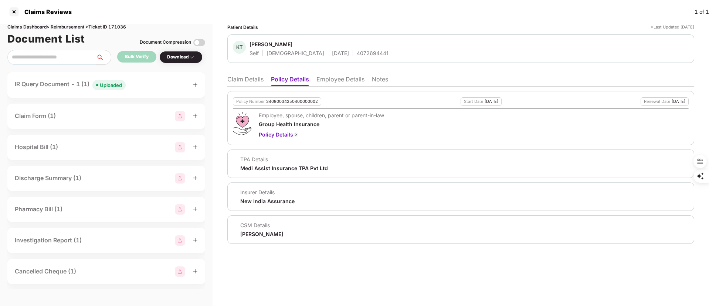
click at [237, 83] on li "Claim Details" at bounding box center [245, 80] width 36 height 11
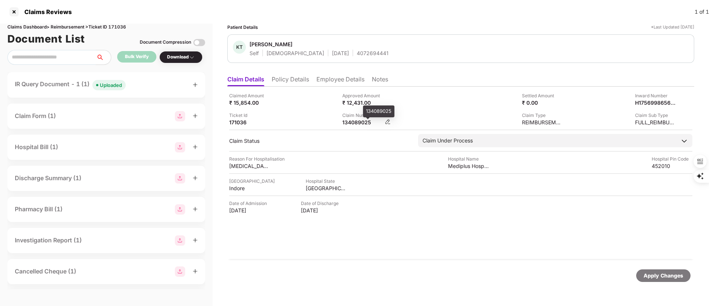
click at [353, 123] on div "134089025" at bounding box center [362, 122] width 41 height 7
copy div "134089025"
click at [15, 11] on div at bounding box center [14, 12] width 12 height 12
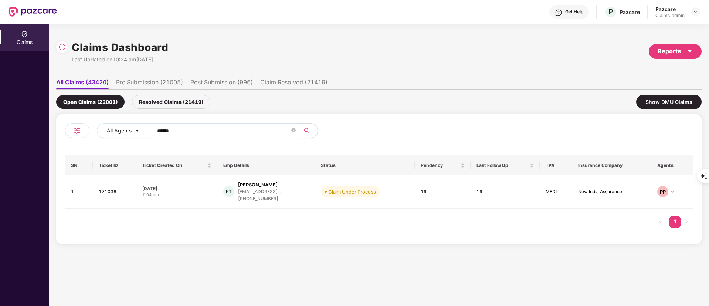
drag, startPoint x: 195, startPoint y: 133, endPoint x: 51, endPoint y: 150, distance: 144.8
click at [51, 150] on div "Claims Dashboard Last Updated on 10:24 am, 23 Sep 2025 Reports All Claims (4342…" at bounding box center [379, 165] width 660 height 282
paste input "text"
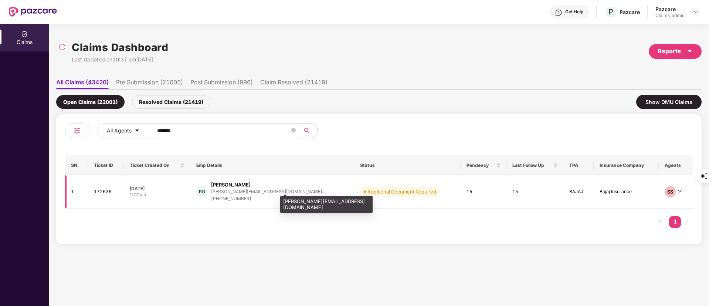
type input "******"
click at [258, 193] on div "rishab.gupta@scaler.co..." at bounding box center [268, 191] width 114 height 5
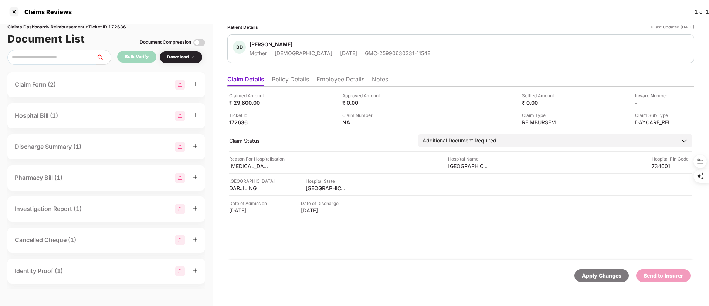
click at [6, 10] on div "Claims Reviews 1 of 1" at bounding box center [354, 12] width 709 height 24
click at [11, 11] on div at bounding box center [14, 12] width 12 height 12
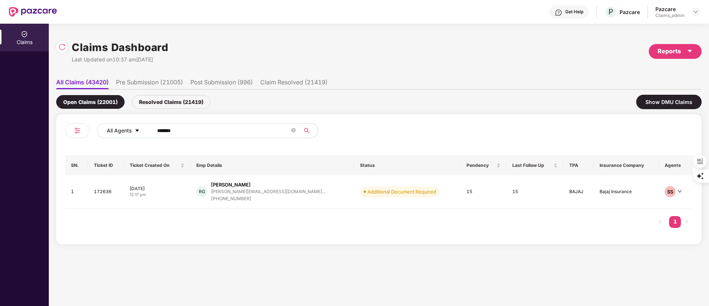
drag, startPoint x: 198, startPoint y: 128, endPoint x: 116, endPoint y: 127, distance: 81.3
click at [116, 127] on div "All Agents ******" at bounding box center [285, 130] width 377 height 15
paste input "text"
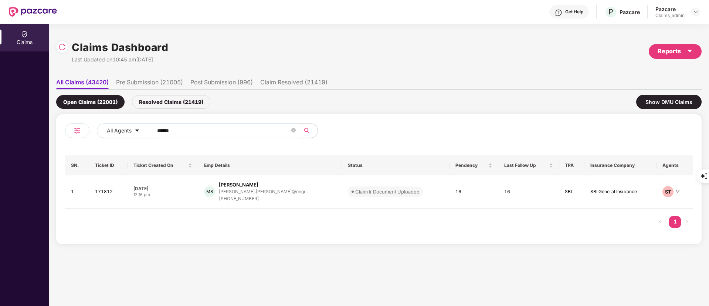
type input "******"
click at [263, 200] on div "+918923375907" at bounding box center [264, 198] width 90 height 7
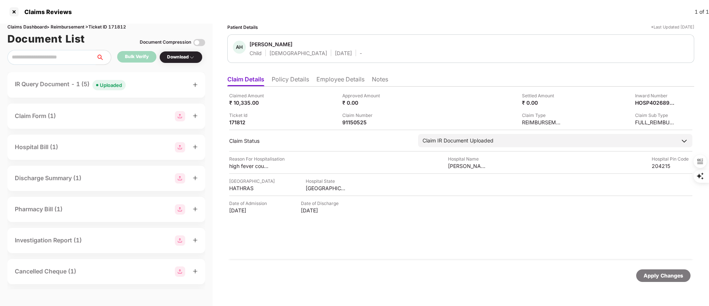
click at [100, 89] on span "Uploaded" at bounding box center [108, 85] width 33 height 10
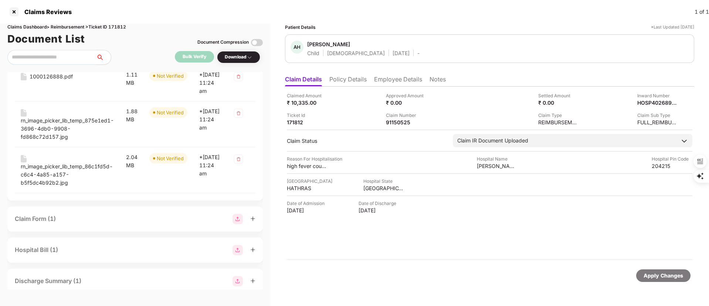
scroll to position [222, 0]
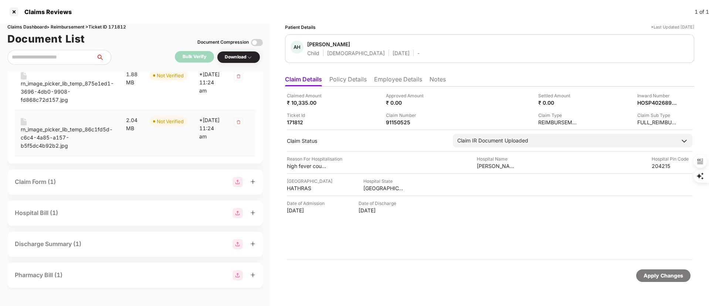
click at [73, 147] on div "rn_image_picker_lib_temp_86c1fd5d-c6c4-4a85-a157-b5f5dc4b92b2.jpg" at bounding box center [67, 137] width 93 height 24
click at [65, 104] on div "rn_image_picker_lib_temp_875e1ed1-3696-4db0-9908-fd868c72d157.jpg" at bounding box center [67, 91] width 93 height 24
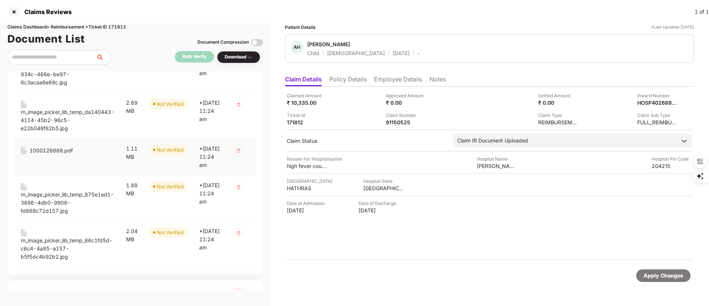
click at [70, 167] on td "1000126888.pdf" at bounding box center [67, 157] width 105 height 37
click at [59, 147] on div "1000126888.pdf" at bounding box center [51, 150] width 43 height 8
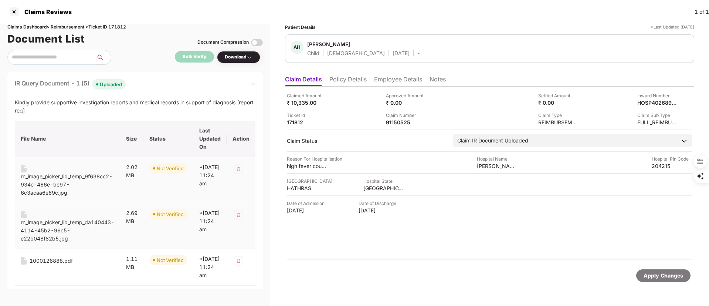
scroll to position [0, 0]
click at [44, 229] on div "rn_image_picker_lib_temp_da140443-4114-45b2-96c5-e22b048f82b5.jpg" at bounding box center [67, 231] width 93 height 24
click at [62, 181] on div "rn_image_picker_lib_temp_9f638cc2-934c-466e-be97-6c3acaa6e69c.jpg" at bounding box center [67, 185] width 93 height 24
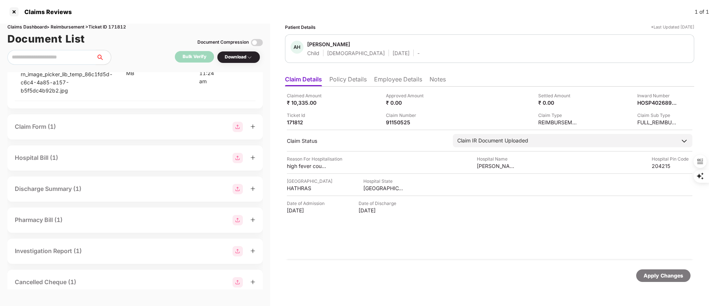
scroll to position [277, 0]
click at [350, 80] on li "Policy Details" at bounding box center [347, 80] width 37 height 11
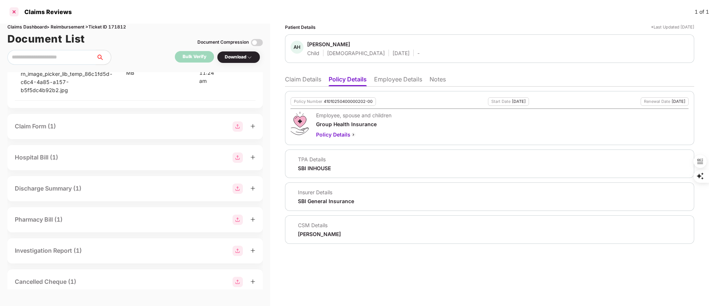
click at [14, 7] on div at bounding box center [14, 12] width 12 height 12
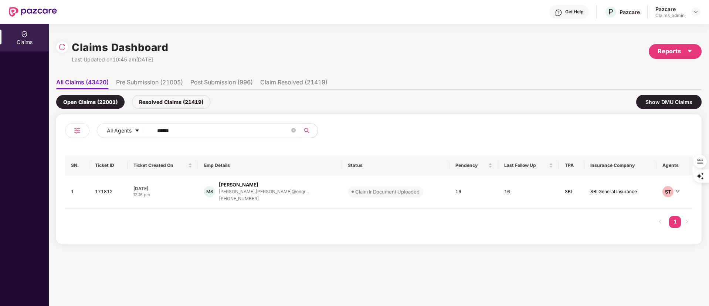
click at [183, 133] on input "******" at bounding box center [223, 130] width 133 height 11
click at [181, 132] on input "******" at bounding box center [223, 130] width 133 height 11
drag, startPoint x: 181, startPoint y: 132, endPoint x: 79, endPoint y: 134, distance: 102.4
click at [79, 134] on div "All Agents ******" at bounding box center [222, 133] width 314 height 21
paste input "text"
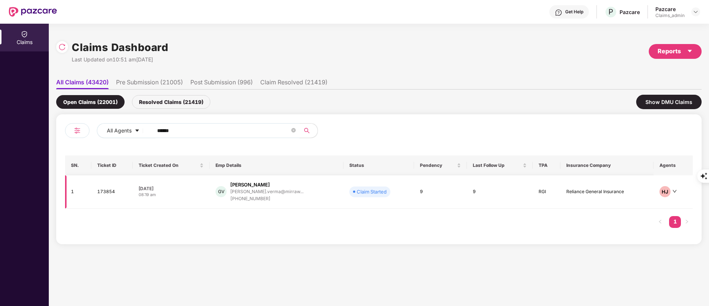
type input "******"
click at [265, 203] on td "GV Ghanshyam Verma ghanshyam.verma@mirraw... +919887390847" at bounding box center [277, 191] width 134 height 33
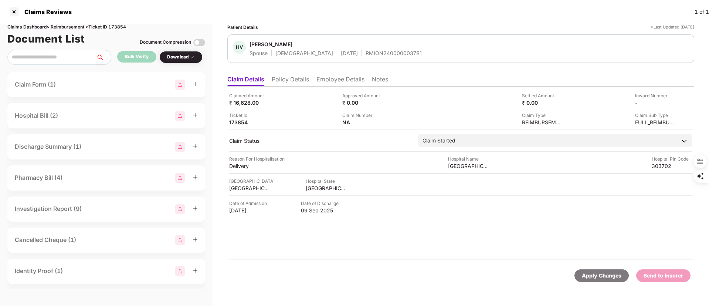
click at [284, 82] on li "Policy Details" at bounding box center [290, 80] width 37 height 11
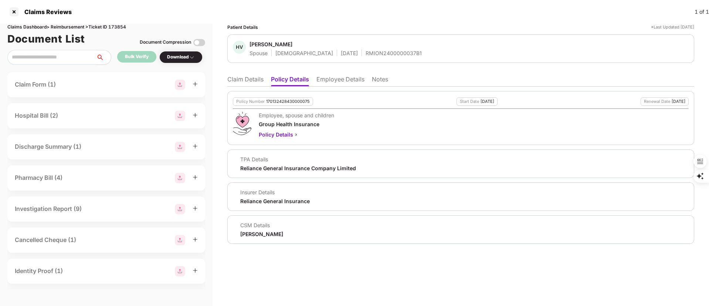
click at [276, 102] on div "170132428430000075" at bounding box center [288, 101] width 44 height 5
copy div "170132428430000075"
click at [335, 78] on li "Employee Details" at bounding box center [340, 80] width 48 height 11
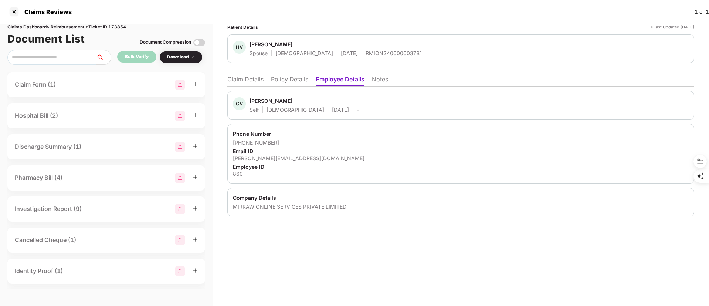
click at [237, 175] on div "860" at bounding box center [461, 173] width 456 height 7
click at [238, 175] on div "860" at bounding box center [461, 173] width 456 height 7
copy div "860"
click at [269, 156] on div "ghanshyam.verma@mirraw.com" at bounding box center [461, 157] width 456 height 7
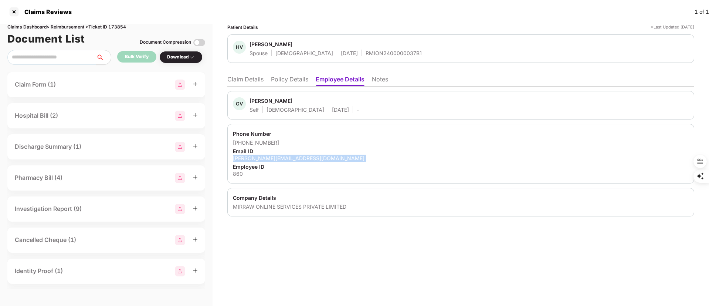
click at [269, 156] on div "ghanshyam.verma@mirraw.com" at bounding box center [461, 157] width 456 height 7
copy div "ghanshyam.verma@mirraw.com"
drag, startPoint x: 282, startPoint y: 143, endPoint x: 242, endPoint y: 145, distance: 40.0
click at [242, 145] on div "+919887390847" at bounding box center [461, 142] width 456 height 7
copy div "9887390847"
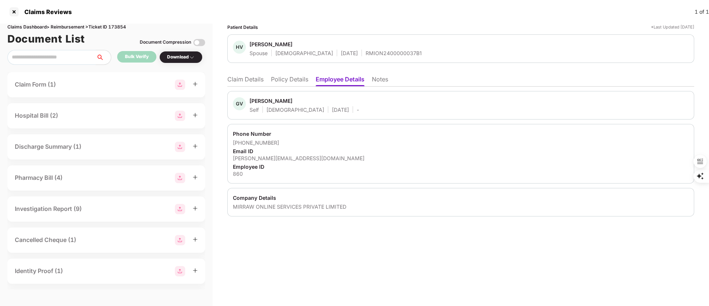
click at [291, 154] on div "ghanshyam.verma@mirraw.com" at bounding box center [461, 157] width 456 height 7
click at [290, 154] on div "ghanshyam.verma@mirraw.com" at bounding box center [461, 157] width 456 height 7
copy div "ghanshyam.verma@mirraw.com"
click at [244, 72] on ul "Claim Details Policy Details Employee Details Notes" at bounding box center [460, 79] width 467 height 15
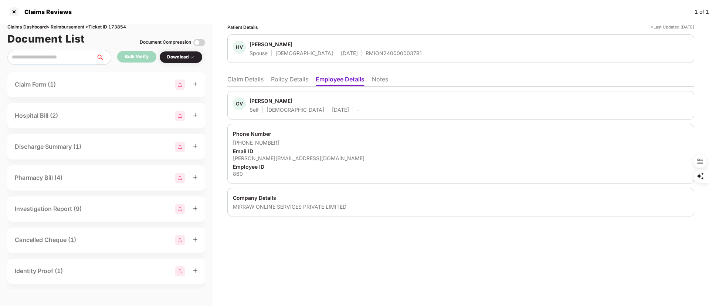
click at [242, 76] on li "Claim Details" at bounding box center [245, 80] width 36 height 11
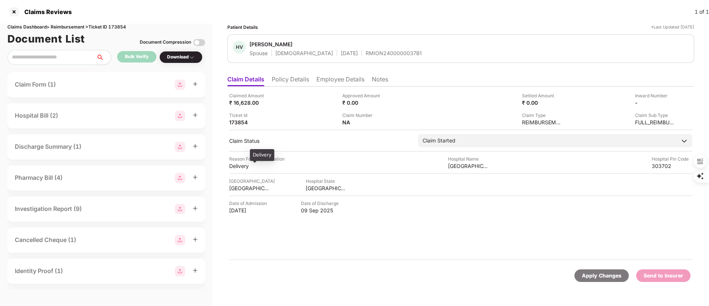
click at [241, 165] on div "Delivery" at bounding box center [249, 165] width 41 height 7
click at [241, 164] on div "Delivery" at bounding box center [249, 165] width 41 height 7
copy div "Delivery"
click at [466, 167] on div "MAAHI HOSPITAL" at bounding box center [468, 165] width 41 height 7
click at [465, 167] on div "MAAHI HOSPITAL" at bounding box center [468, 165] width 41 height 7
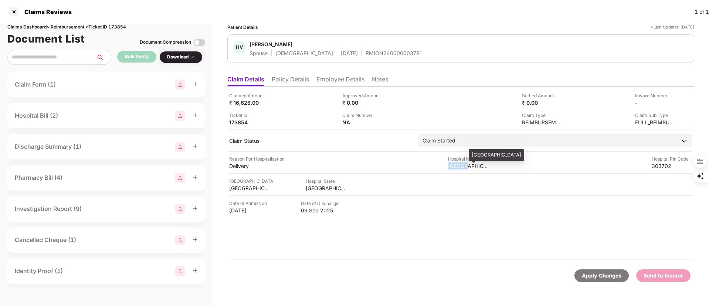
click at [465, 167] on div "MAAHI HOSPITAL" at bounding box center [468, 165] width 41 height 7
copy div "MAAHI HOSPITAL"
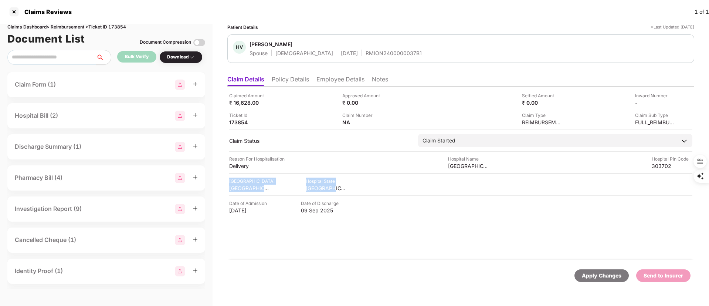
drag, startPoint x: 340, startPoint y: 185, endPoint x: 228, endPoint y: 181, distance: 112.8
click at [228, 181] on div "Claimed Amount ₹ 16,628.00 Approved Amount ₹ 0.00 Settled Amount ₹ 0.00 Inward …" at bounding box center [460, 172] width 467 height 173
copy div "Hospital City JAIPUR Hospital State RAJASTHAN"
click at [654, 164] on div "303702" at bounding box center [672, 165] width 41 height 7
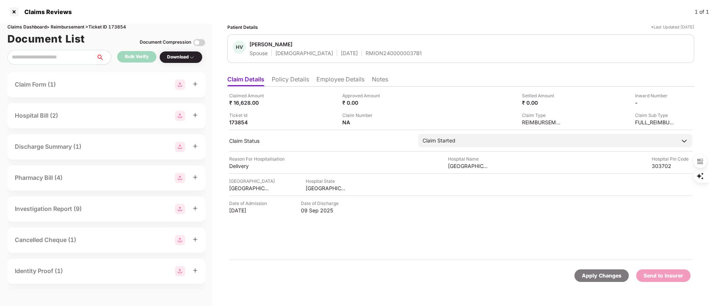
click at [170, 53] on div "Download" at bounding box center [180, 57] width 43 height 12
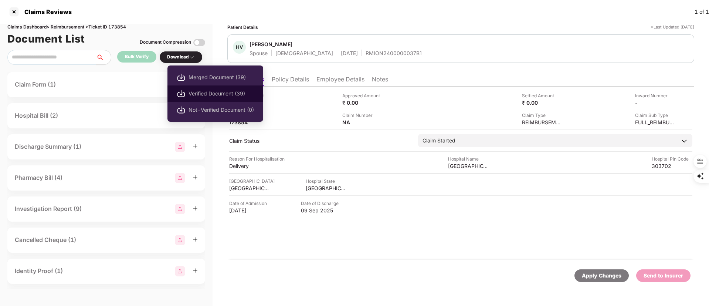
click at [208, 92] on span "Verified Document (39)" at bounding box center [220, 93] width 65 height 8
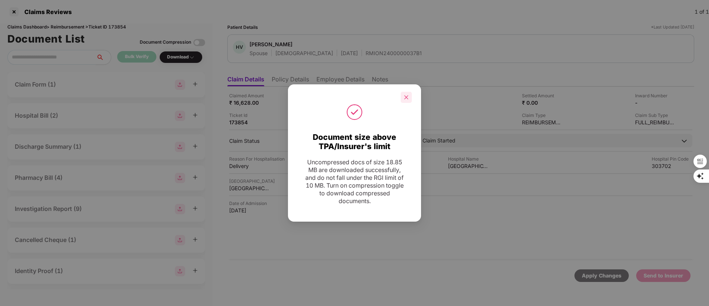
click at [407, 96] on icon "close" at bounding box center [406, 97] width 4 height 4
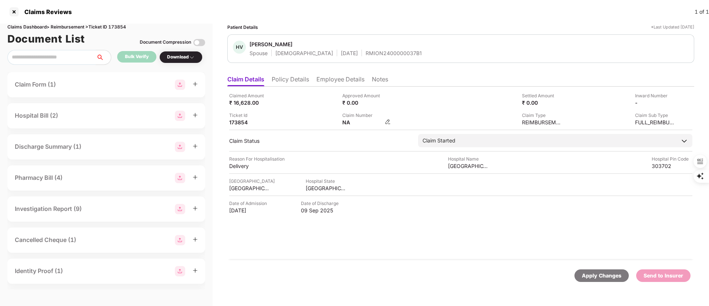
click at [388, 120] on img at bounding box center [388, 122] width 6 height 6
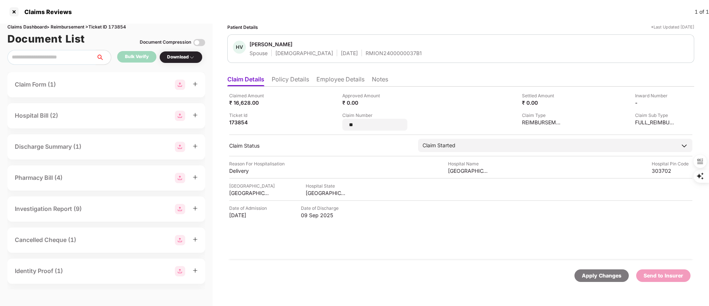
drag, startPoint x: 376, startPoint y: 122, endPoint x: 323, endPoint y: 123, distance: 53.2
click at [325, 122] on div "Claimed Amount ₹ 16,628.00 Approved Amount ₹ 0.00 Settled Amount ₹ 0.00 Inward …" at bounding box center [460, 111] width 463 height 38
type input "**********"
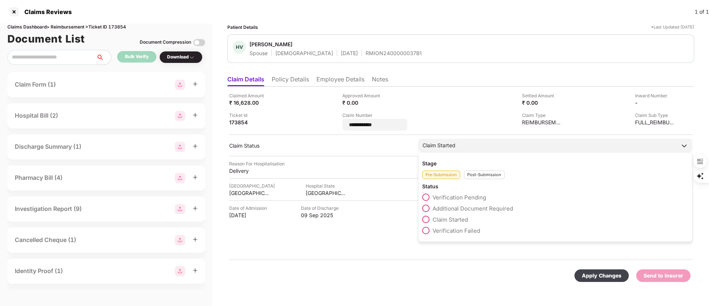
click at [476, 178] on div "Stage Pre-Submission Post-Submission Status Verification Pending Additional Doc…" at bounding box center [555, 197] width 274 height 90
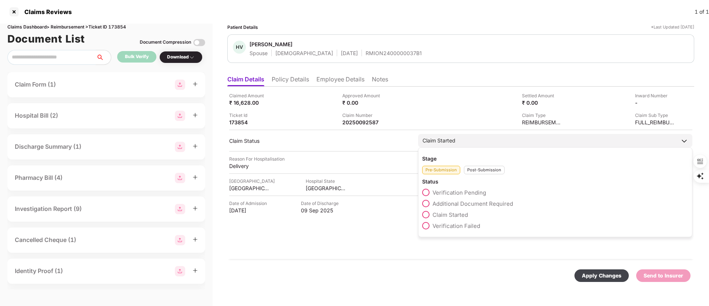
click at [472, 169] on div "Post-Submission" at bounding box center [484, 170] width 41 height 8
click at [459, 208] on div "Claim Under Process" at bounding box center [555, 205] width 266 height 11
click at [456, 203] on span "Claim Under Process" at bounding box center [460, 203] width 56 height 7
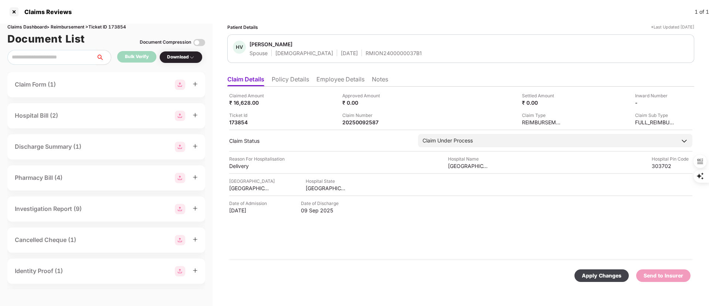
click at [605, 278] on div "Apply Changes" at bounding box center [602, 275] width 40 height 8
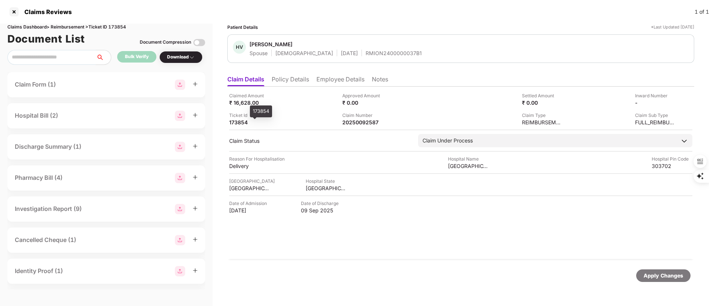
click at [241, 122] on div "173854" at bounding box center [249, 122] width 41 height 7
click at [363, 120] on div "20250092587" at bounding box center [362, 122] width 41 height 7
click at [362, 120] on div "20250092587" at bounding box center [362, 122] width 41 height 7
click at [365, 52] on div "RMION2400000037B1" at bounding box center [393, 53] width 56 height 7
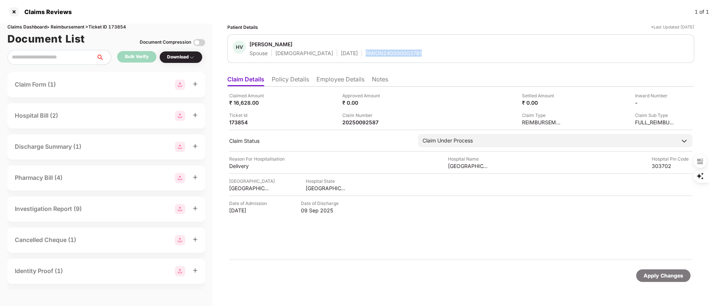
click at [365, 52] on div "RMION2400000037B1" at bounding box center [393, 53] width 56 height 7
click at [11, 13] on div at bounding box center [14, 12] width 12 height 12
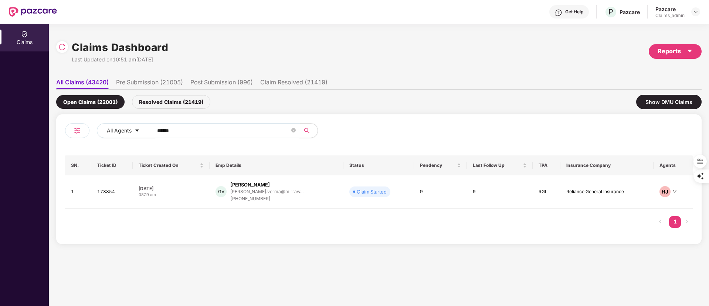
drag, startPoint x: 213, startPoint y: 134, endPoint x: 87, endPoint y: 134, distance: 125.7
click at [87, 134] on div "All Agents ******" at bounding box center [222, 133] width 314 height 21
paste input "text"
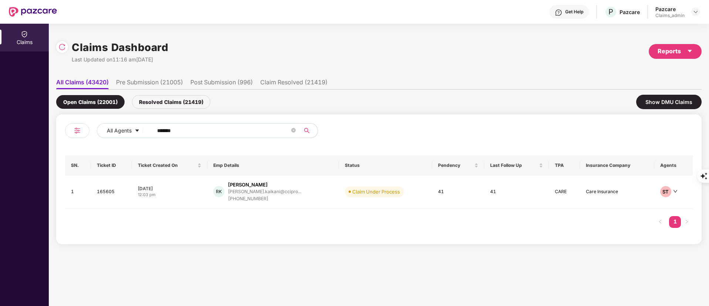
type input "******"
click at [254, 195] on div "+917718058645" at bounding box center [264, 198] width 73 height 7
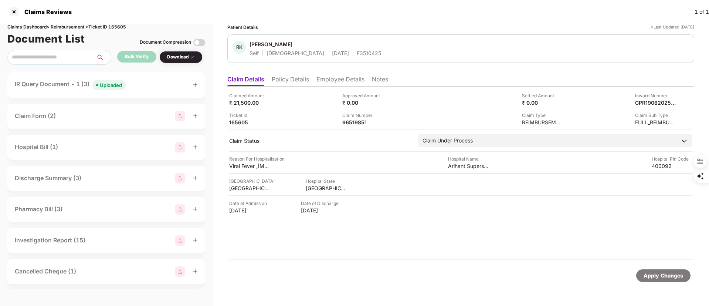
click at [339, 78] on li "Employee Details" at bounding box center [340, 80] width 48 height 11
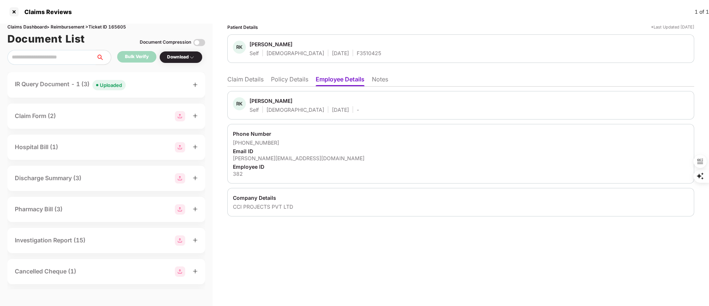
click at [286, 84] on li "Policy Details" at bounding box center [289, 80] width 37 height 11
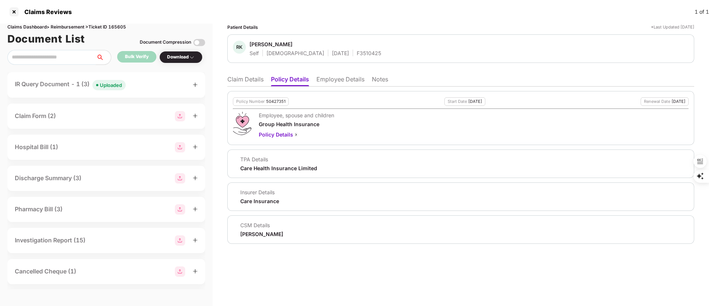
click at [248, 84] on li "Claim Details" at bounding box center [245, 80] width 36 height 11
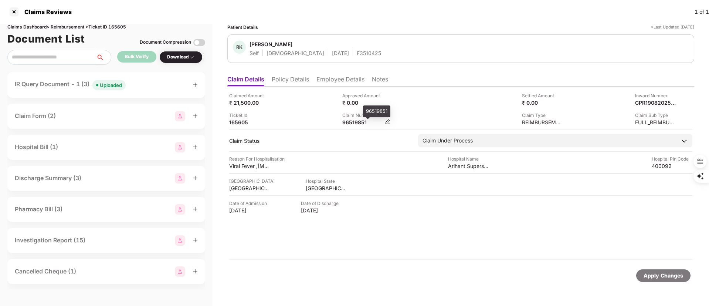
click at [354, 124] on div "96519851" at bounding box center [362, 122] width 41 height 7
click at [10, 12] on div at bounding box center [14, 12] width 12 height 12
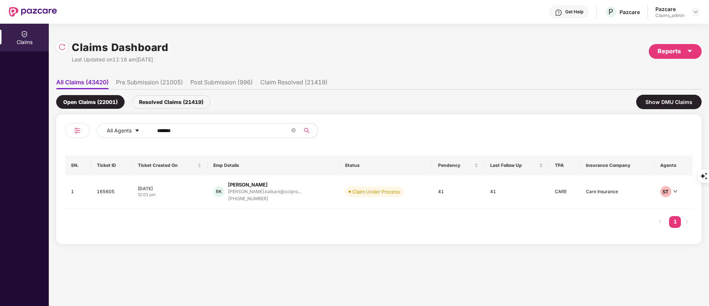
drag, startPoint x: 185, startPoint y: 129, endPoint x: 89, endPoint y: 129, distance: 96.5
click at [89, 129] on div "All Agents ******" at bounding box center [222, 133] width 314 height 21
paste input "text"
type input "******"
click at [265, 192] on div "shashanka.jilla@ovaled..." at bounding box center [266, 191] width 95 height 5
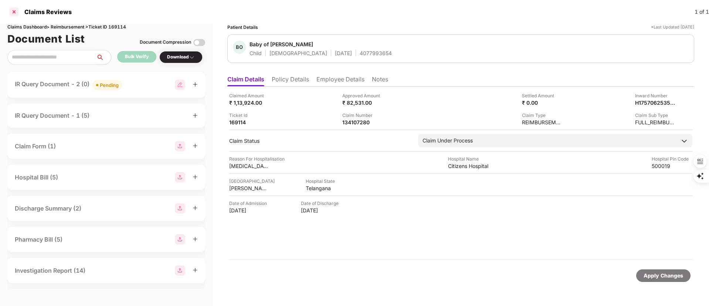
click at [14, 11] on div at bounding box center [14, 12] width 12 height 12
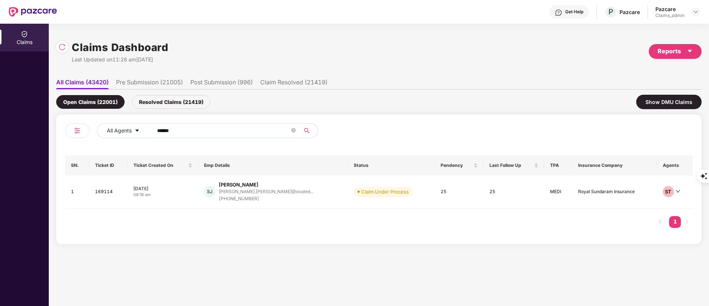
drag, startPoint x: 190, startPoint y: 129, endPoint x: 93, endPoint y: 141, distance: 97.1
click at [100, 139] on div "All Agents ******" at bounding box center [222, 133] width 314 height 21
paste input "text"
type input "******"
click at [270, 197] on div "+919896975981" at bounding box center [255, 196] width 75 height 7
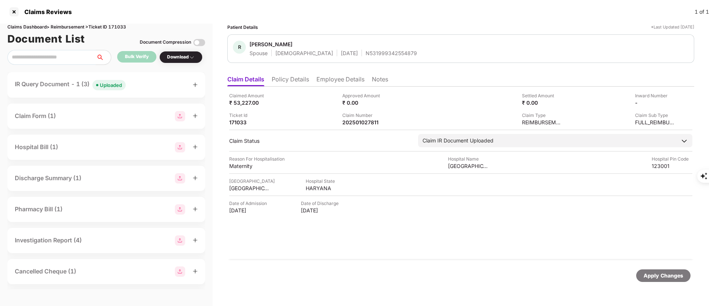
click at [78, 86] on div "IR Query Document - 1 (3) Uploaded" at bounding box center [70, 84] width 111 height 11
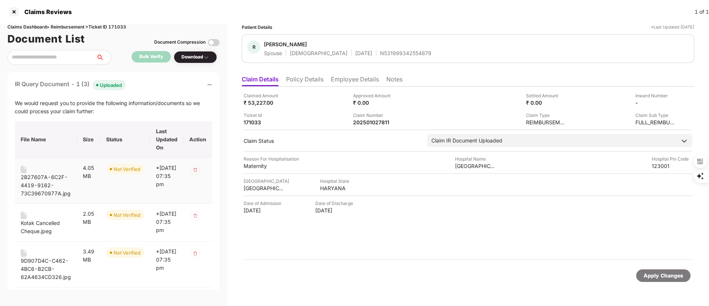
click at [46, 181] on div "2B27607A-6C2F-4419-9162-73C39670977A.jpg" at bounding box center [46, 185] width 50 height 24
click at [39, 229] on div "Kotak Cancelled Cheque.jpeg" at bounding box center [46, 227] width 50 height 16
click at [34, 281] on div "9D907D4C-C462-4BC6-B2CB-62A4634CD326.jpg" at bounding box center [46, 268] width 50 height 24
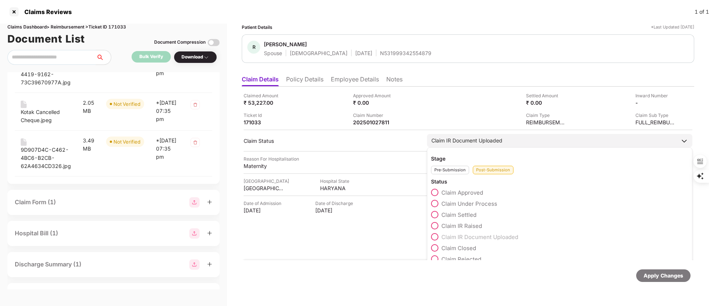
click at [460, 203] on span "Claim Under Process" at bounding box center [469, 203] width 56 height 7
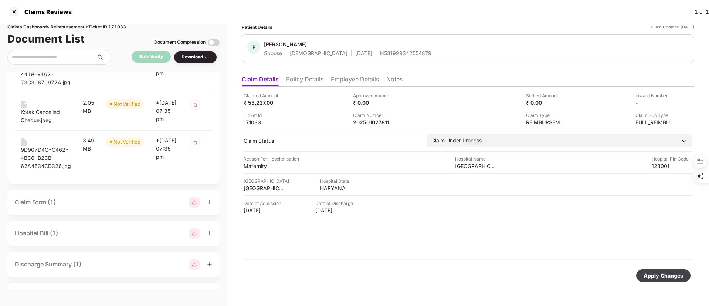
click at [659, 278] on div "Apply Changes" at bounding box center [663, 275] width 40 height 8
click at [15, 14] on div at bounding box center [14, 12] width 12 height 12
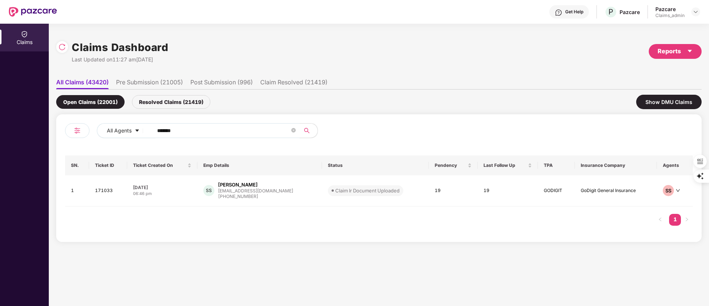
drag, startPoint x: 187, startPoint y: 130, endPoint x: 75, endPoint y: 130, distance: 112.3
click at [75, 130] on div "All Agents ******" at bounding box center [222, 133] width 314 height 21
paste input "text"
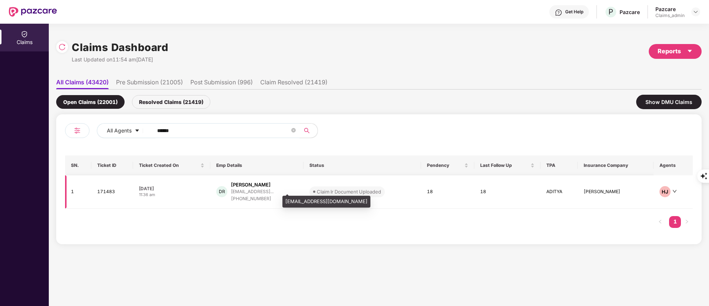
type input "******"
click at [263, 193] on div "ranadevashish131@gmail..." at bounding box center [252, 191] width 42 height 5
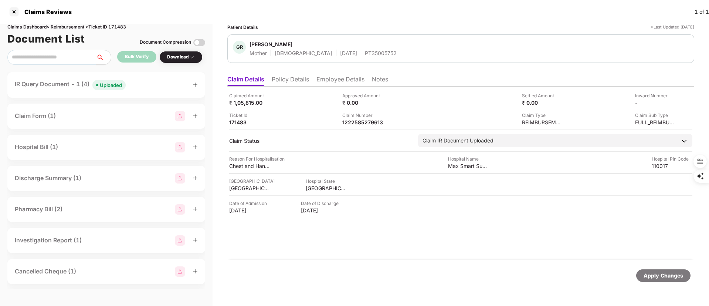
click at [279, 80] on li "Policy Details" at bounding box center [290, 80] width 37 height 11
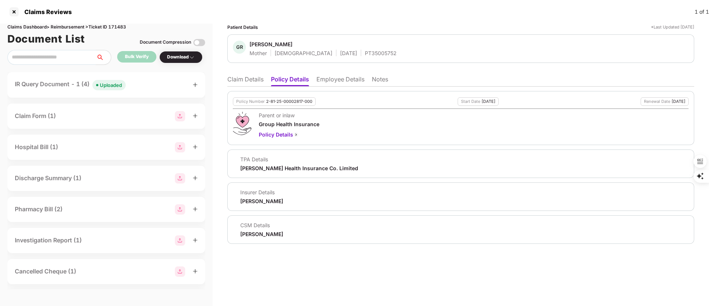
click at [241, 82] on li "Claim Details" at bounding box center [245, 80] width 36 height 11
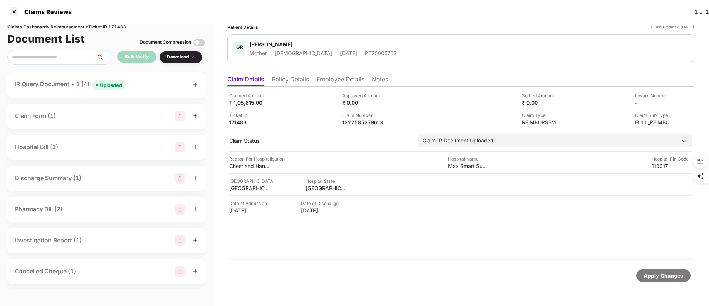
click at [136, 85] on div "IR Query Document - 1 (4) Uploaded" at bounding box center [106, 84] width 183 height 11
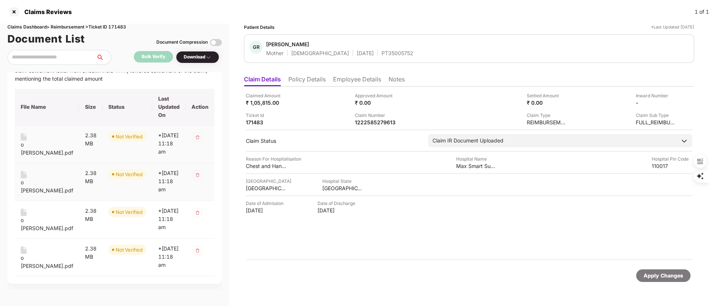
scroll to position [55, 0]
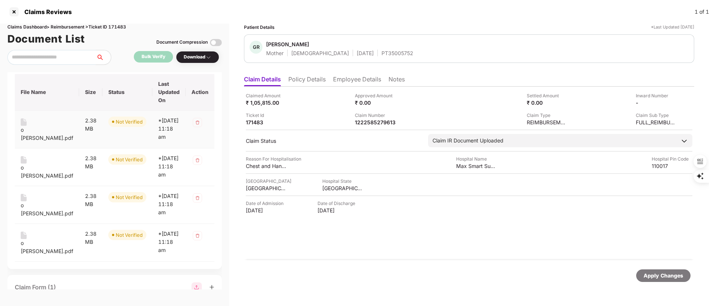
click at [47, 130] on div "o Ashwani Kumar.pdf" at bounding box center [47, 134] width 52 height 16
click at [52, 170] on td "o Ashwani Kumar.pdf" at bounding box center [47, 167] width 64 height 38
click at [38, 173] on div "o Ashwani Kumar.pdf" at bounding box center [47, 171] width 52 height 16
click at [10, 11] on div at bounding box center [14, 12] width 12 height 12
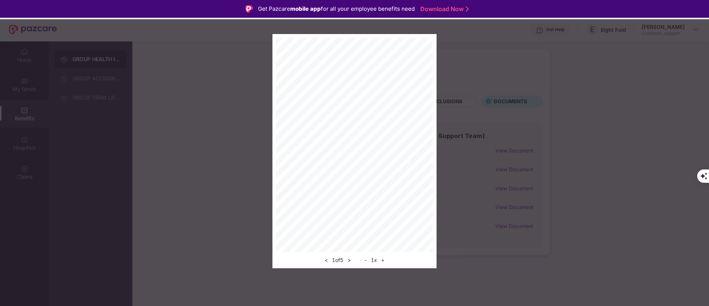
scroll to position [41, 0]
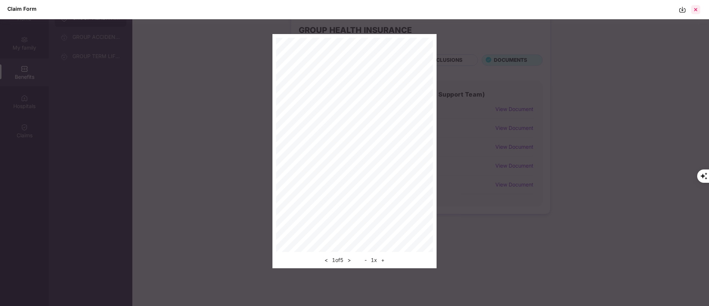
click at [697, 7] on div at bounding box center [696, 10] width 12 height 12
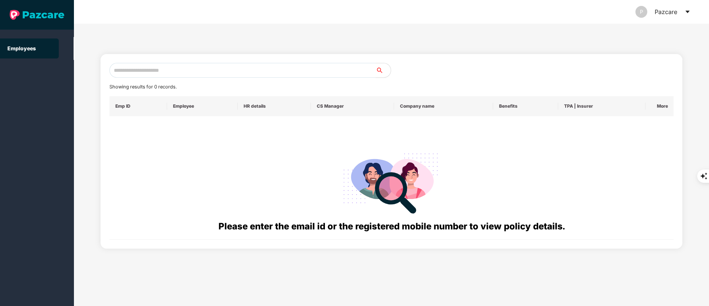
click at [172, 61] on div "Showing results for 0 records. Emp ID Employee HR details CS Manager Company na…" at bounding box center [392, 151] width 582 height 194
paste input "**********"
click at [174, 68] on input "**********" at bounding box center [242, 70] width 266 height 15
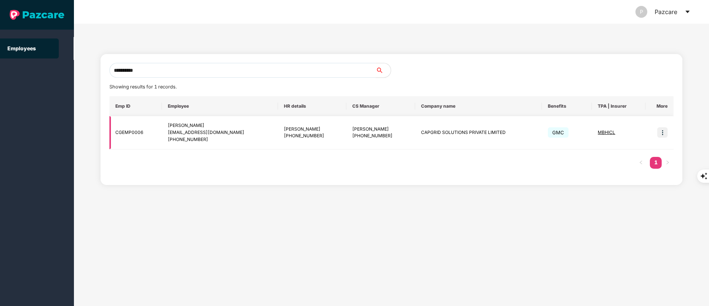
type input "**********"
click at [661, 123] on td at bounding box center [659, 132] width 28 height 33
click at [667, 133] on img at bounding box center [662, 132] width 10 height 10
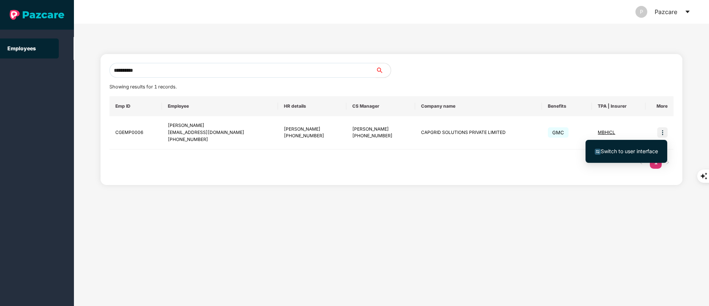
click at [609, 150] on span "Switch to user interface" at bounding box center [629, 151] width 57 height 6
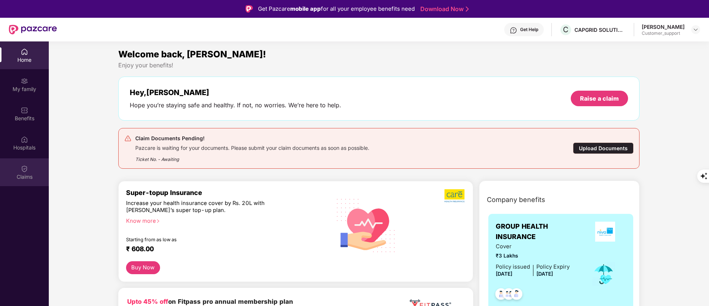
click at [32, 167] on div "Claims" at bounding box center [24, 172] width 49 height 28
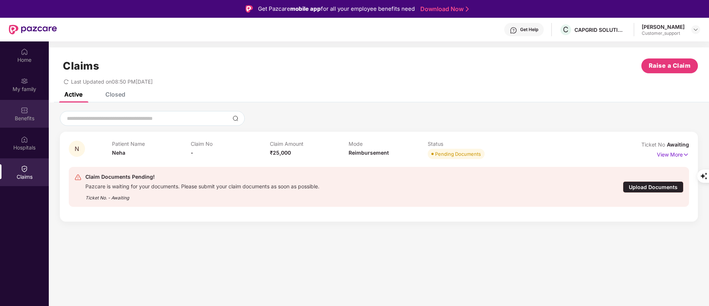
click at [29, 121] on div "Benefits" at bounding box center [24, 118] width 49 height 7
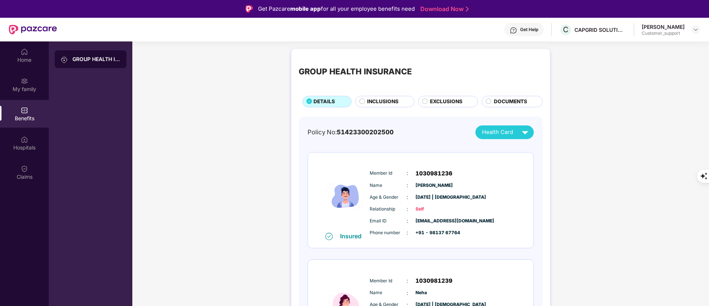
click at [374, 99] on span "INCLUSIONS" at bounding box center [382, 102] width 31 height 8
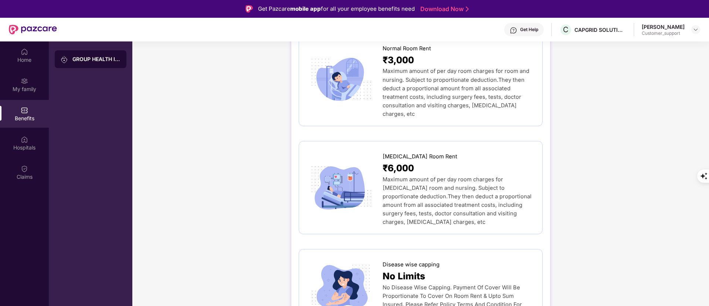
scroll to position [333, 0]
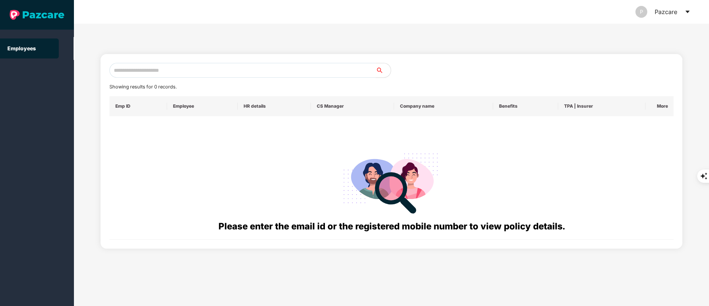
click at [173, 66] on input "text" at bounding box center [242, 70] width 266 height 15
paste input "**********"
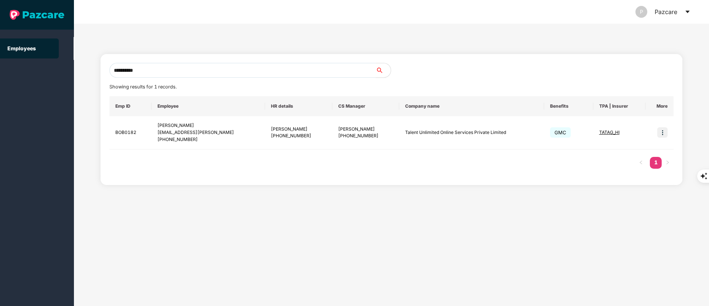
type input "**********"
